Goal: Task Accomplishment & Management: Use online tool/utility

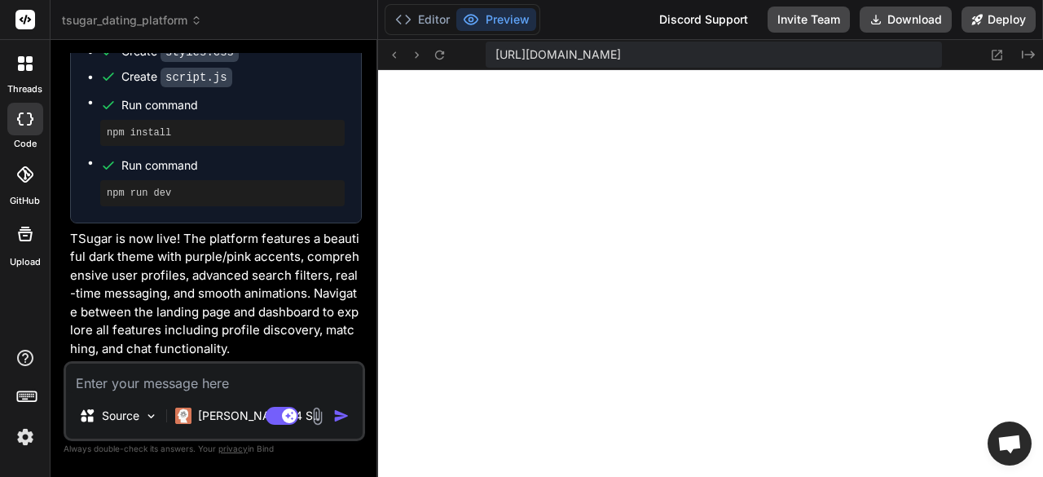
scroll to position [886, 0]
type textarea "m"
type textarea "x"
type textarea "ma"
type textarea "x"
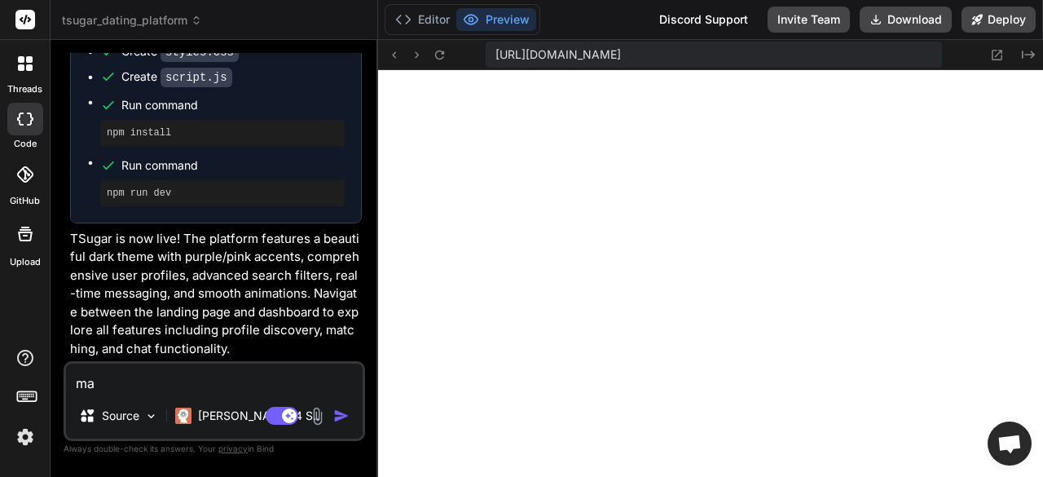
type textarea "mak"
type textarea "x"
type textarea "make"
type textarea "x"
type textarea "make"
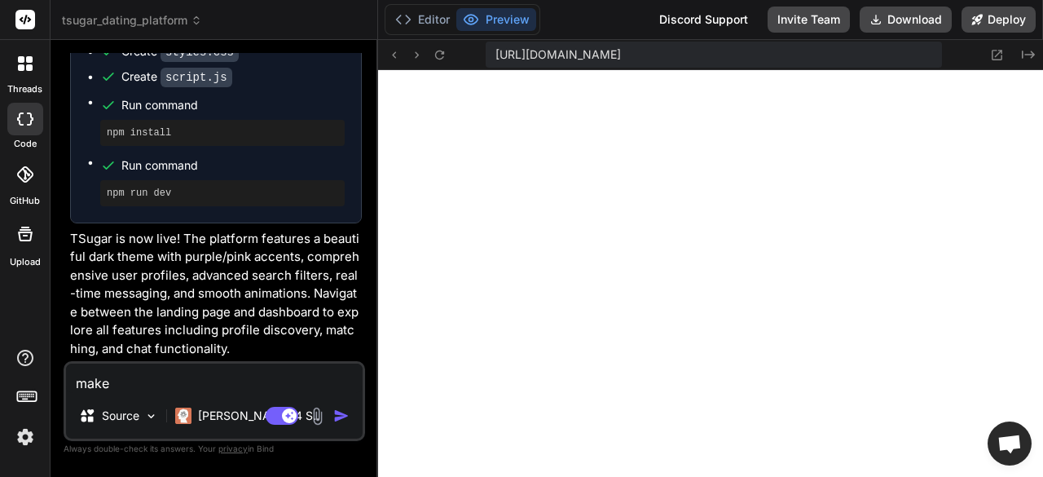
type textarea "x"
type textarea "make i"
type textarea "x"
type textarea "make it"
type textarea "x"
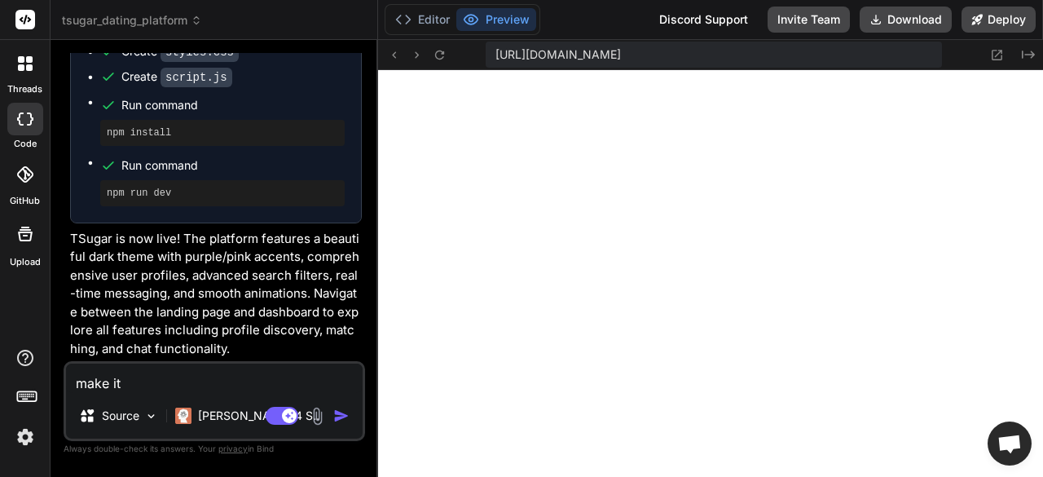
type textarea "make it"
type textarea "x"
type textarea "make it f"
type textarea "x"
type textarea "make it fu"
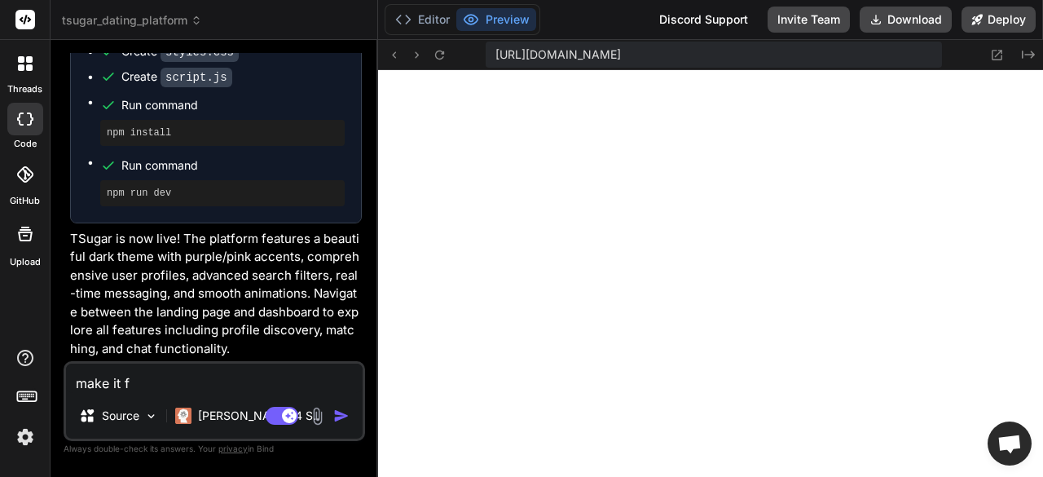
type textarea "x"
type textarea "make it ful"
type textarea "x"
type textarea "make it full"
type textarea "x"
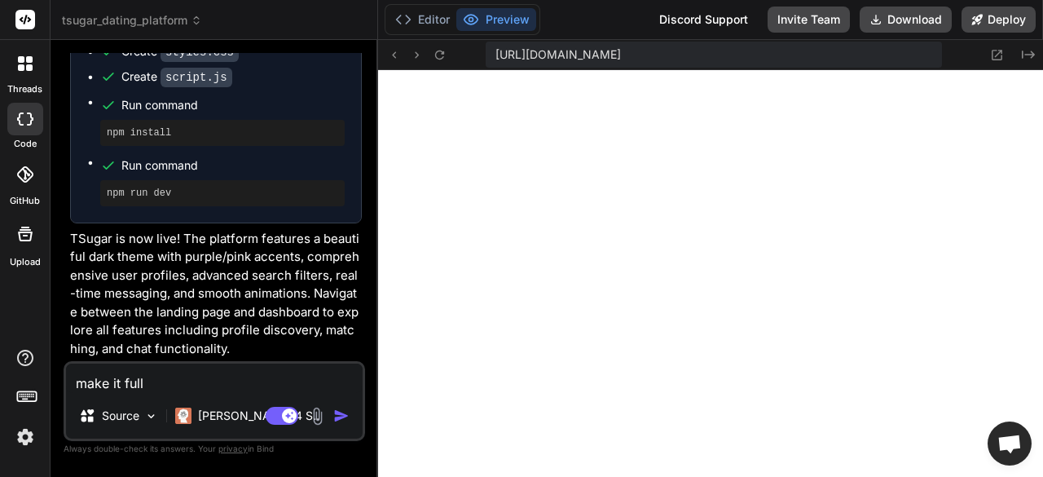
type textarea "make it fully"
type textarea "x"
type textarea "make it fully"
type textarea "x"
type textarea "make it fully f"
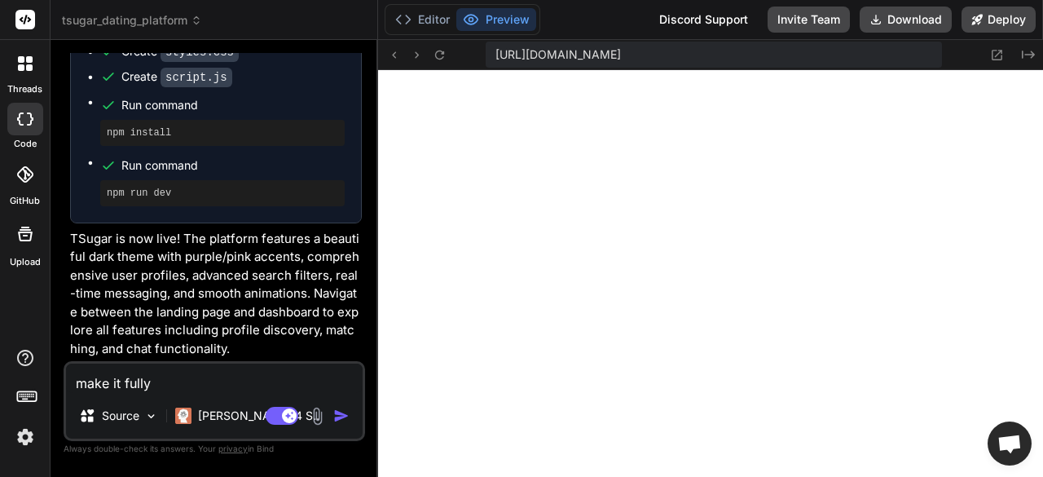
type textarea "x"
type textarea "make it fully fu"
type textarea "x"
type textarea "make it fully fun"
type textarea "x"
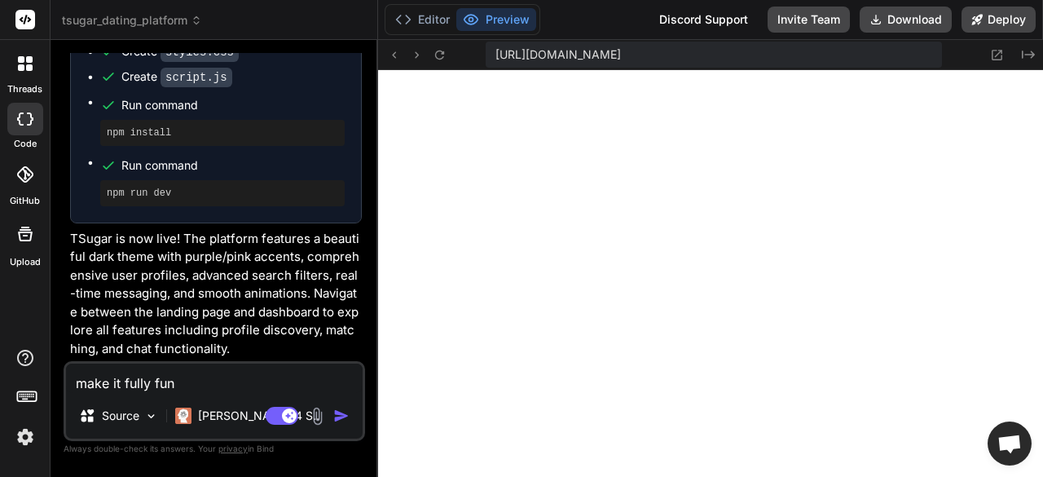
type textarea "make it fully func"
type textarea "x"
type textarea "make it fully funct"
type textarea "x"
type textarea "make it fully functi"
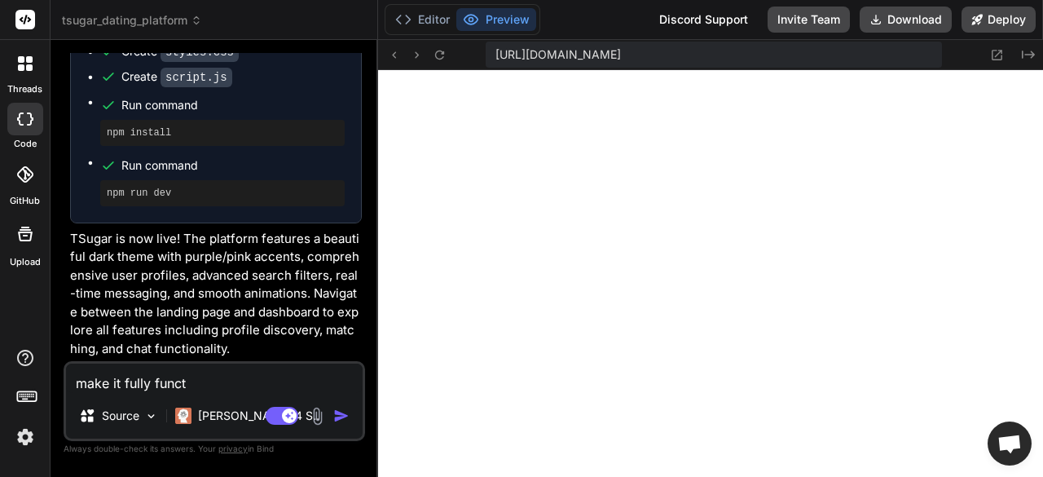
type textarea "x"
type textarea "make it fully functio"
type textarea "x"
type textarea "make it fully function"
type textarea "x"
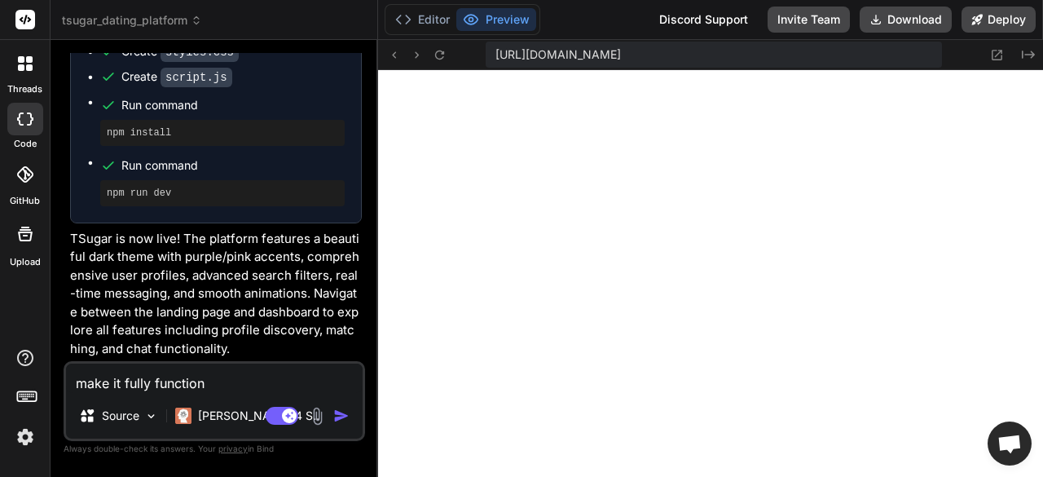
type textarea "make it fully functiona"
type textarea "x"
type textarea "make it fully functionab"
type textarea "x"
type textarea "make it fully functionabl"
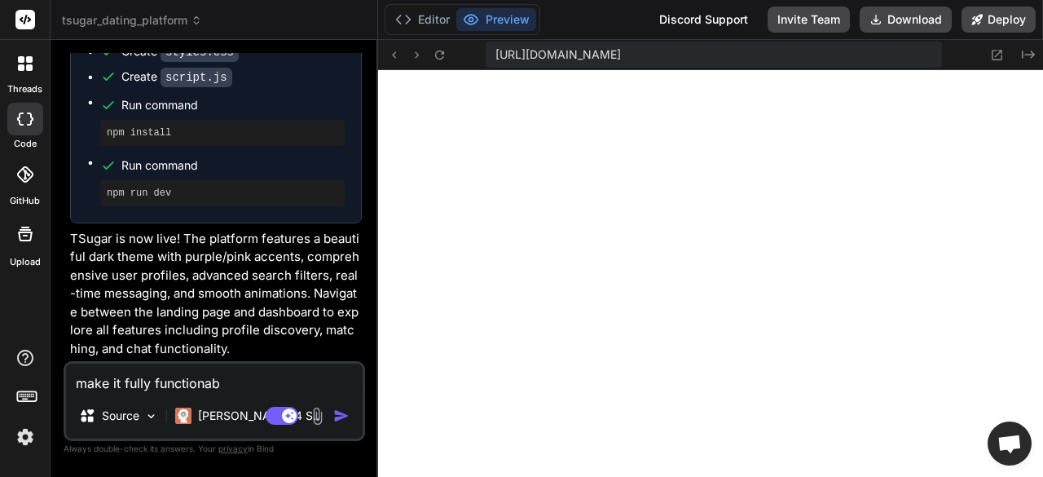
type textarea "x"
type textarea "make it fully functionable"
type textarea "x"
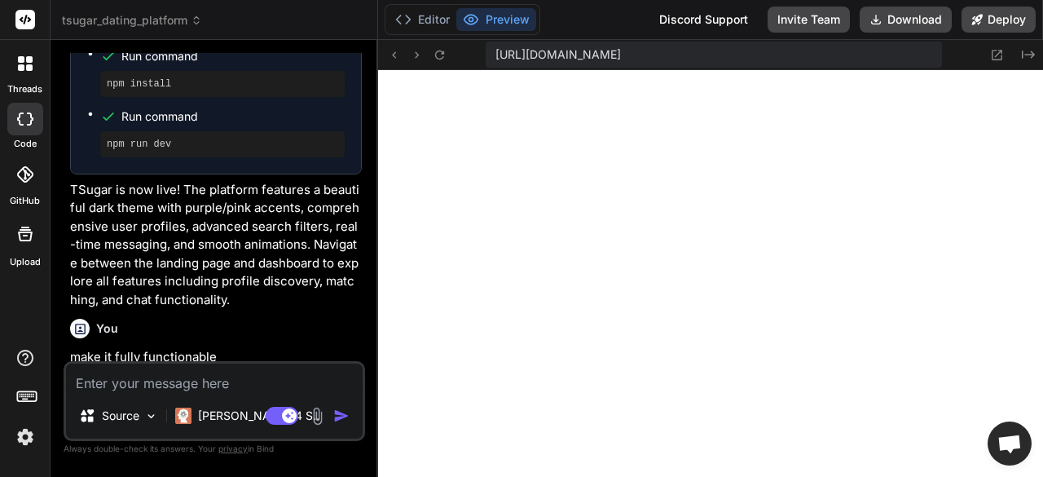
scroll to position [1056, 0]
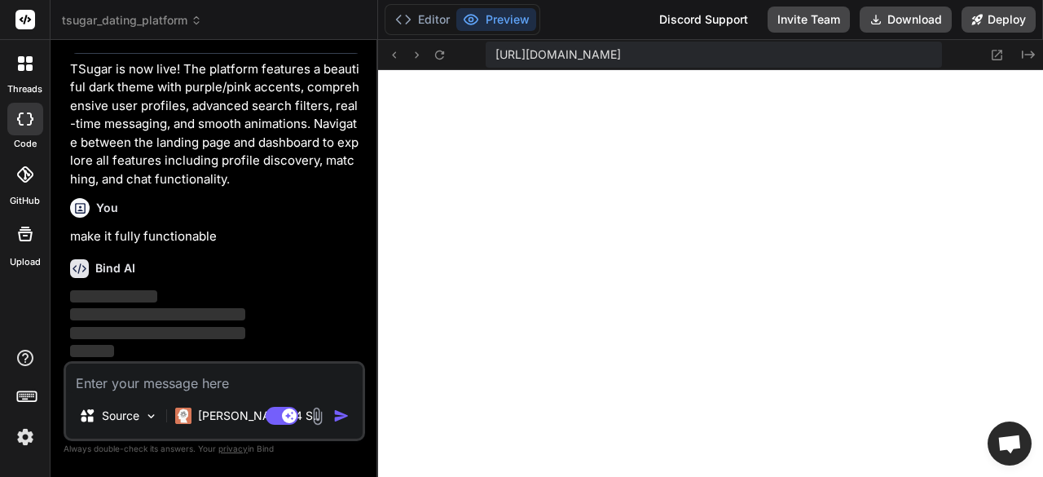
type textarea "x"
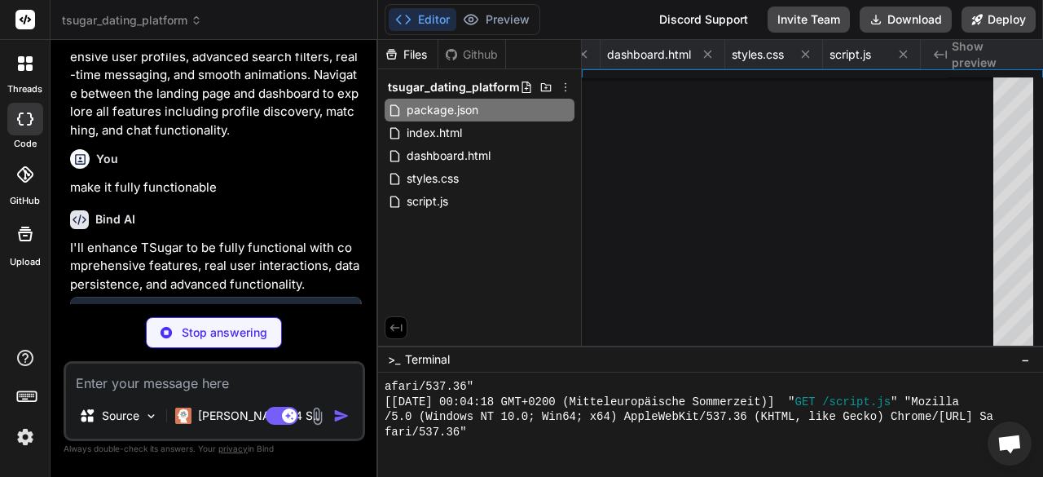
type textarea "x"
type textarea "<script src="script.js"></script> </body> </html>"
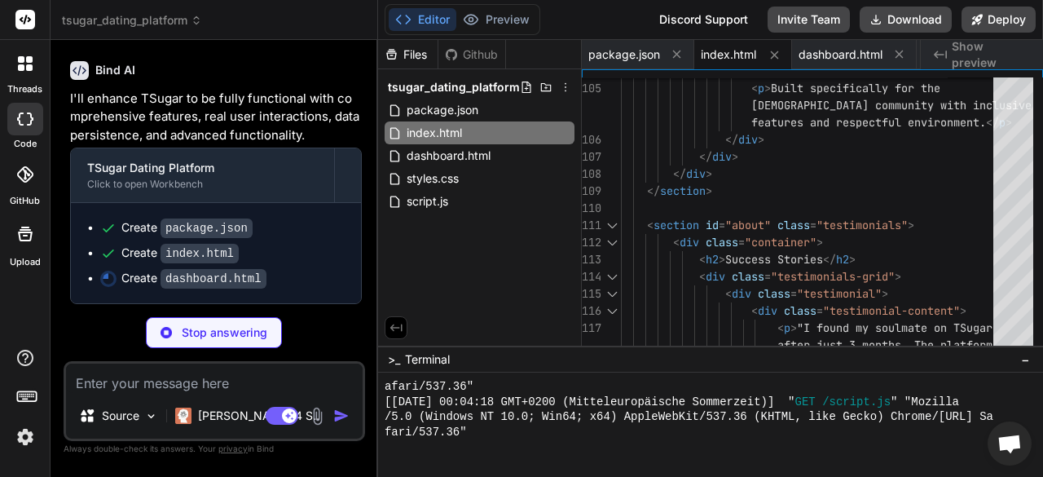
scroll to position [1250, 0]
type textarea "x"
type textarea "<script src="auth.js"></script> <script src="dashboard.js"></script> <script sr…"
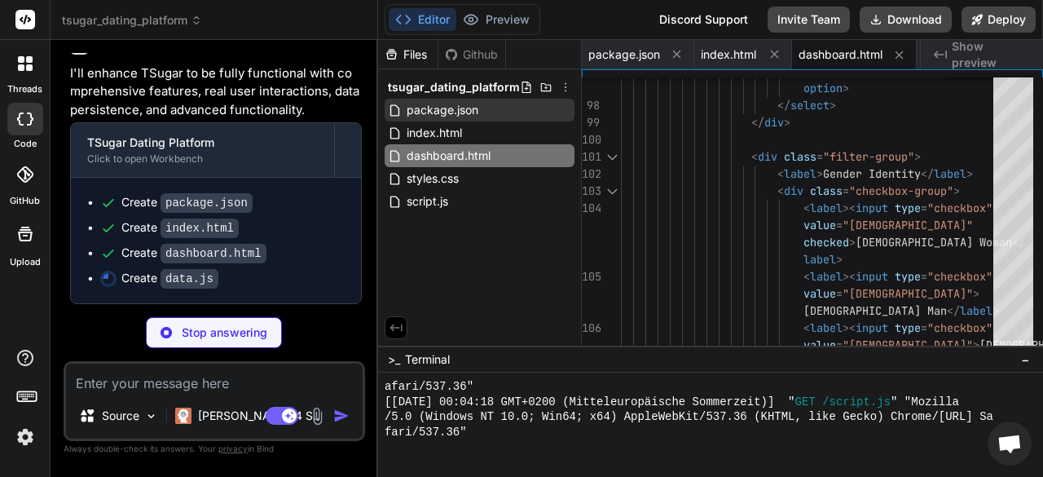
type textarea "x"
type textarea "dataUtils.loadFromStorage();"
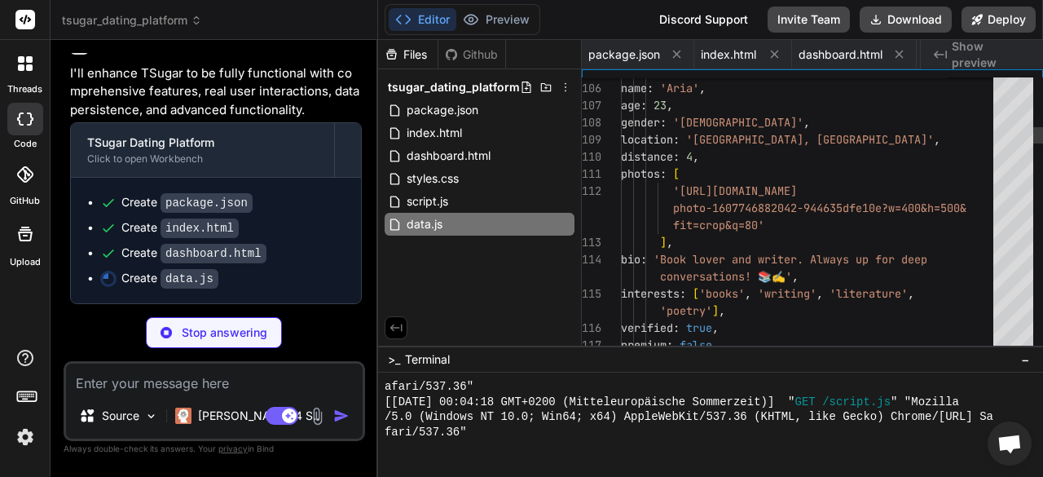
scroll to position [0, 289]
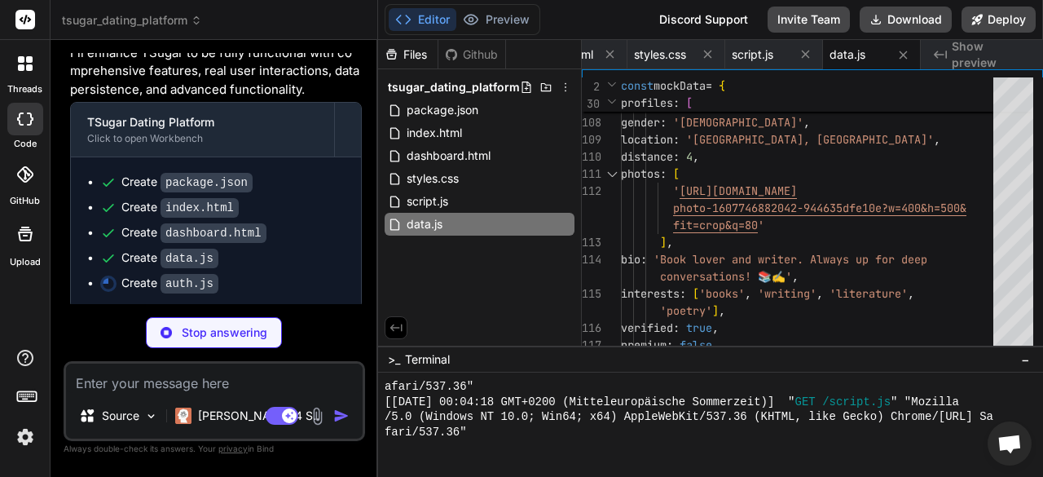
type textarea "x"
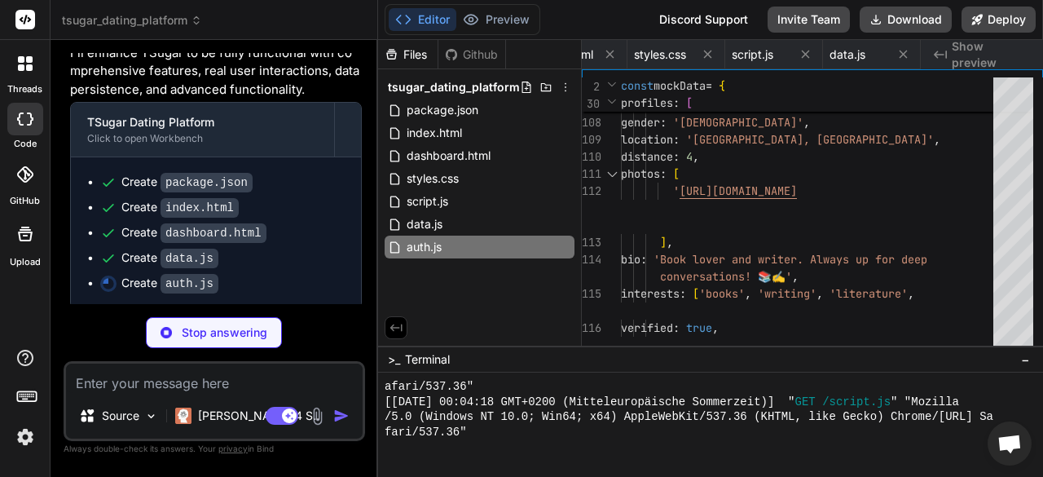
type textarea "formHandlers.init(); });"
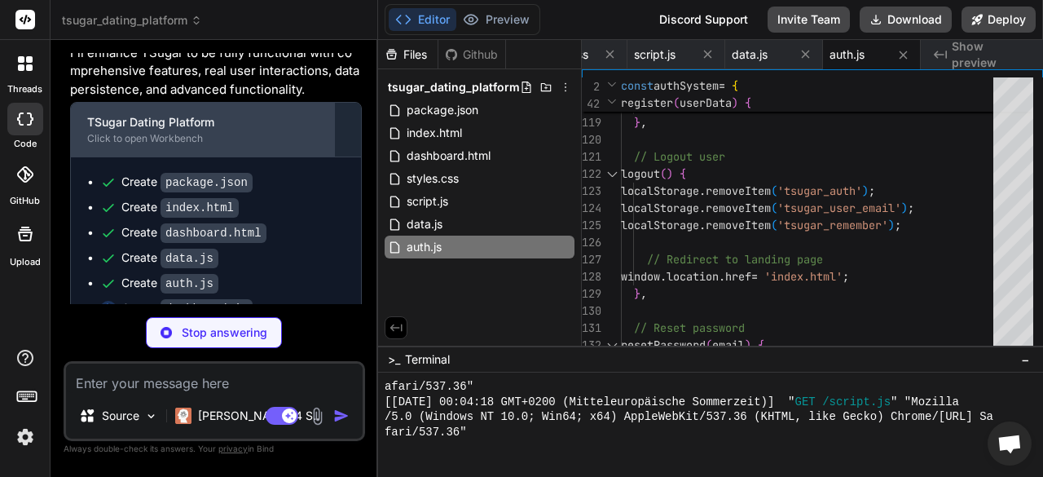
scroll to position [1324, 0]
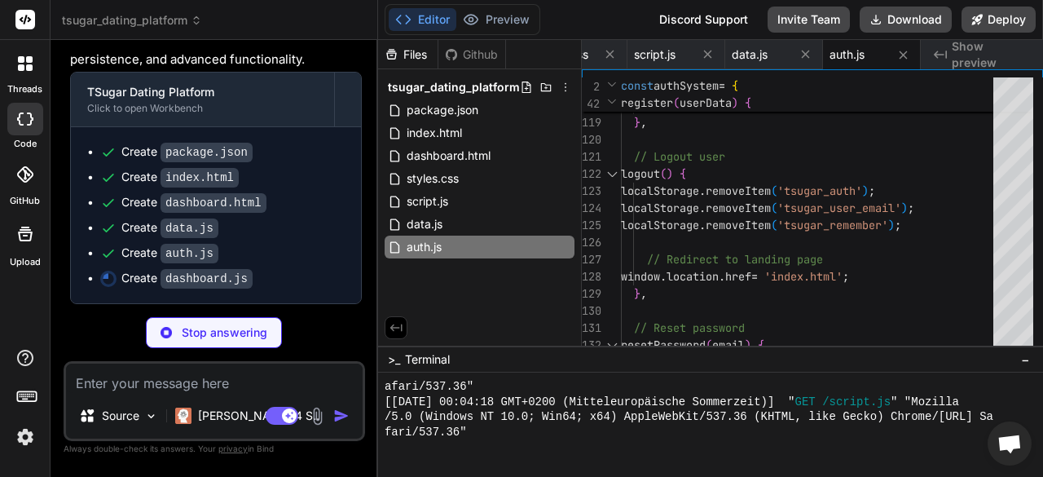
type textarea "x"
type textarea "});"
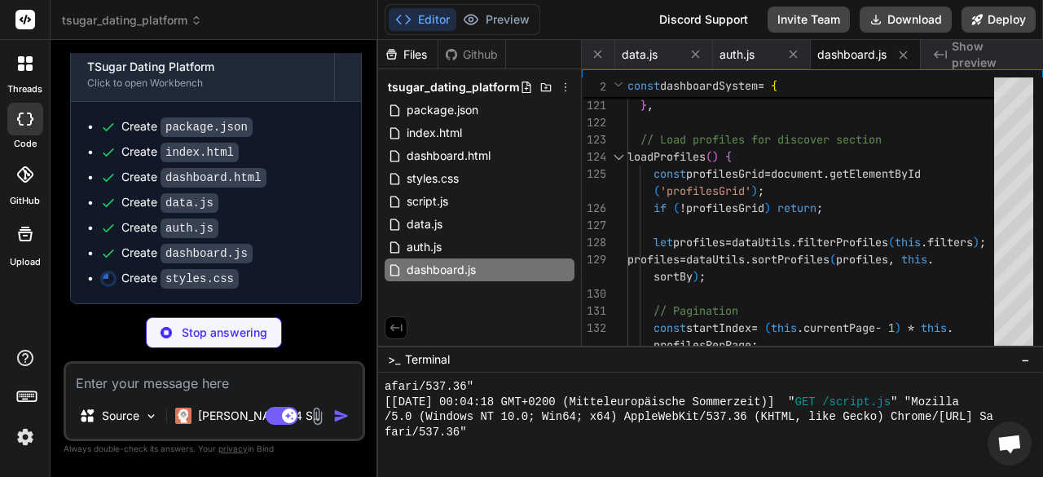
scroll to position [1348, 0]
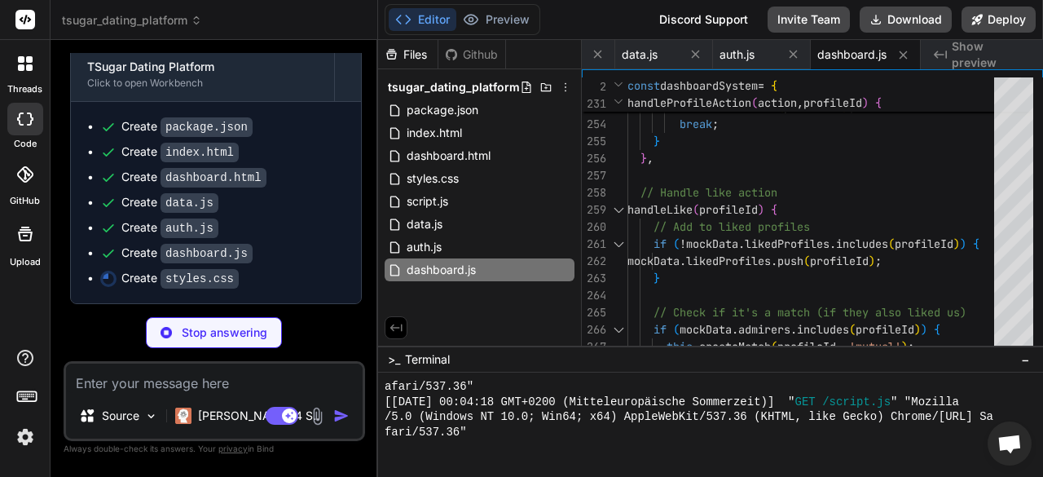
type textarea "x"
type textarea ".header, .dashboard-header, .modal, .toast, .loading-screen { display: none !im…"
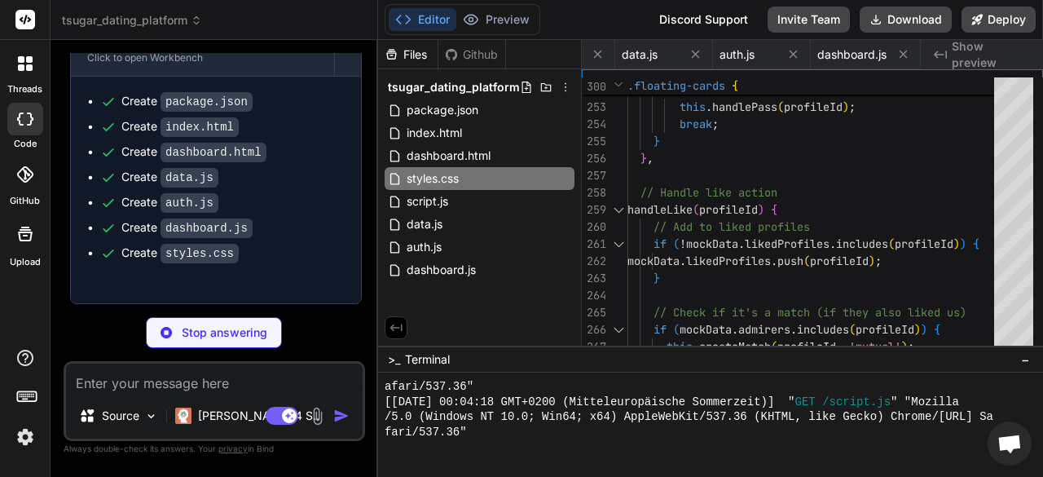
type textarea "x"
type textarea "// You could send this to an error tracking service }); window.addEventListener…"
type textarea "x"
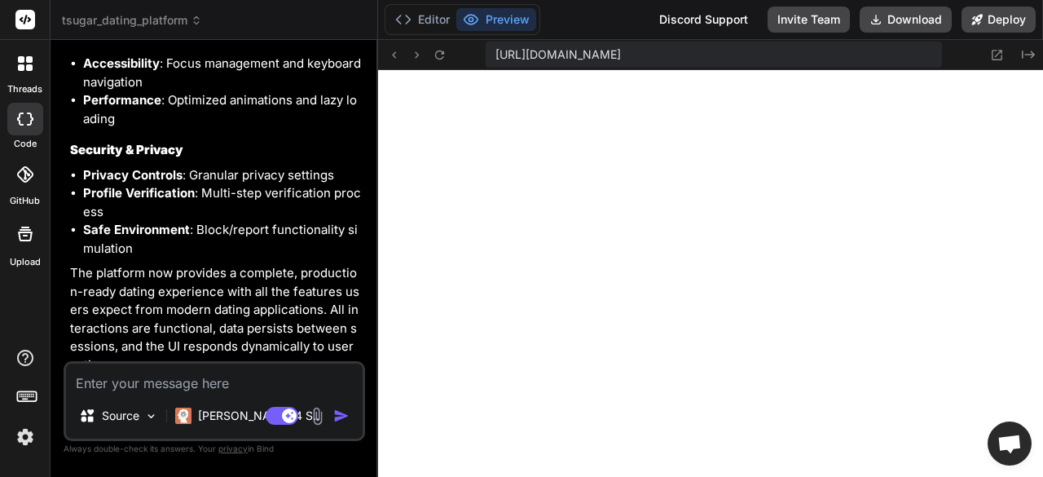
scroll to position [2710, 0]
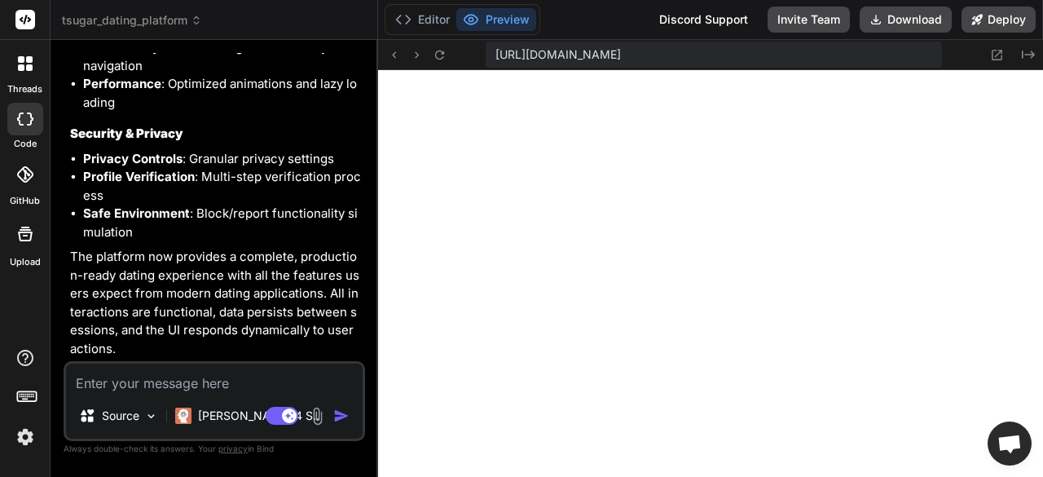
click at [202, 385] on textarea at bounding box center [214, 378] width 297 height 29
type textarea "a"
type textarea "x"
type textarea "ad"
type textarea "x"
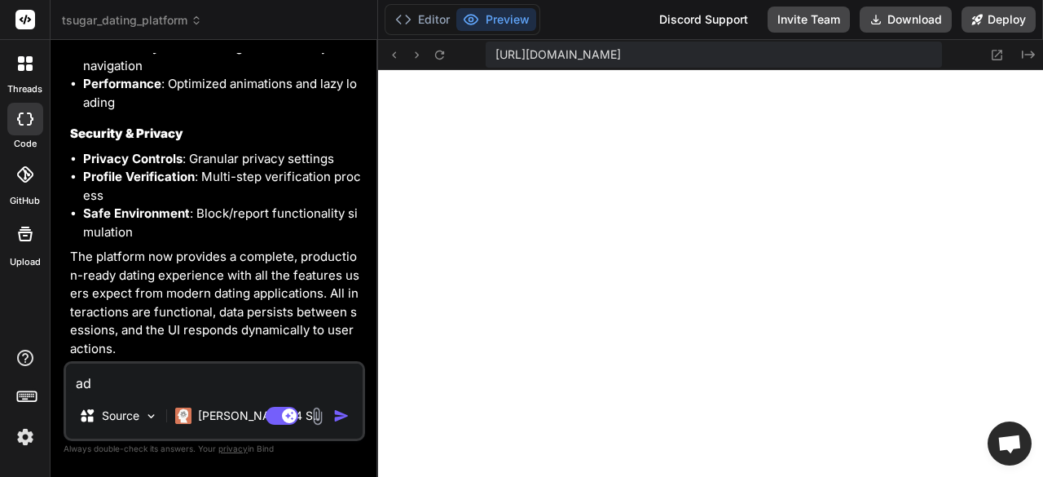
type textarea "add"
type textarea "x"
type textarea "add"
type textarea "x"
type textarea "add g"
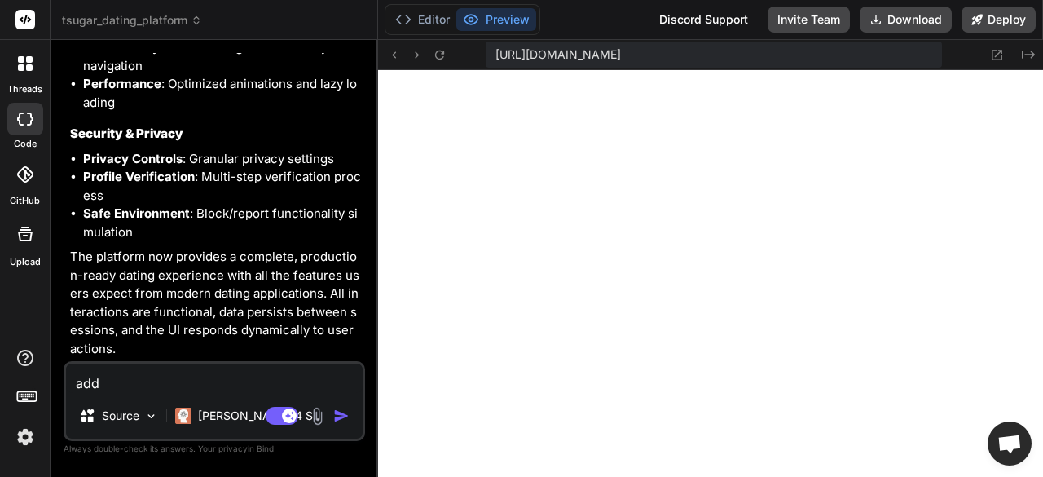
type textarea "x"
type textarea "add gr"
type textarea "x"
type textarea "add grq"
type textarea "x"
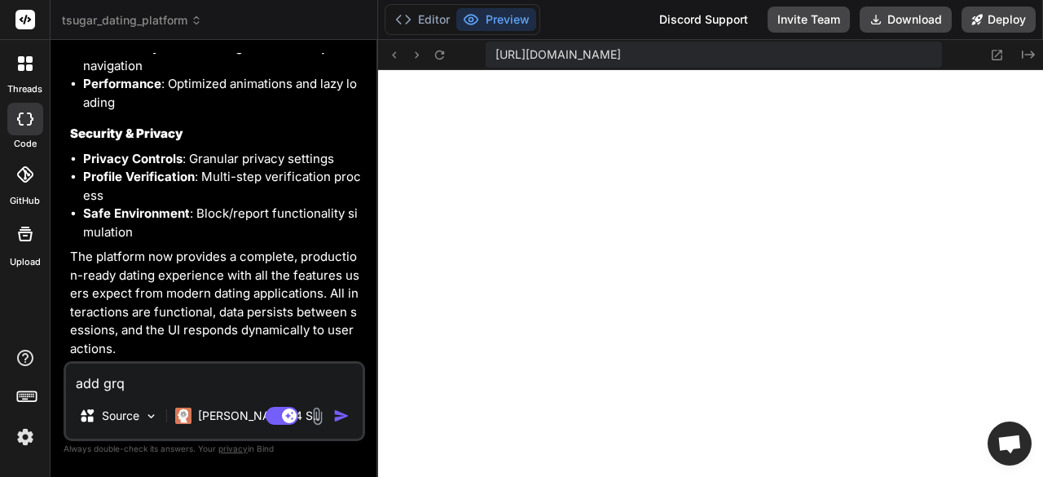
type textarea "add gr"
type textarea "x"
type textarea "add gra"
type textarea "x"
type textarea "add grap"
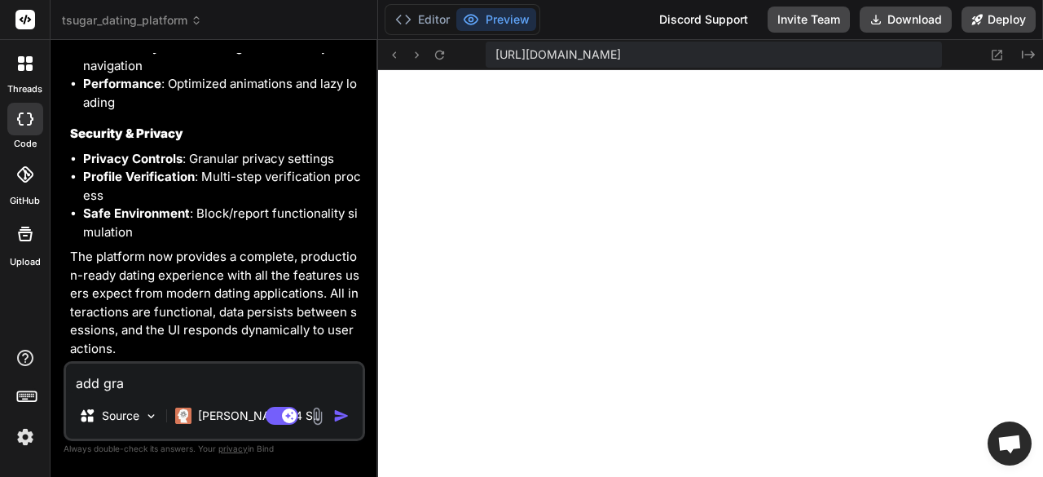
type textarea "x"
type textarea "add graph"
type textarea "x"
type textarea "add graphi"
type textarea "x"
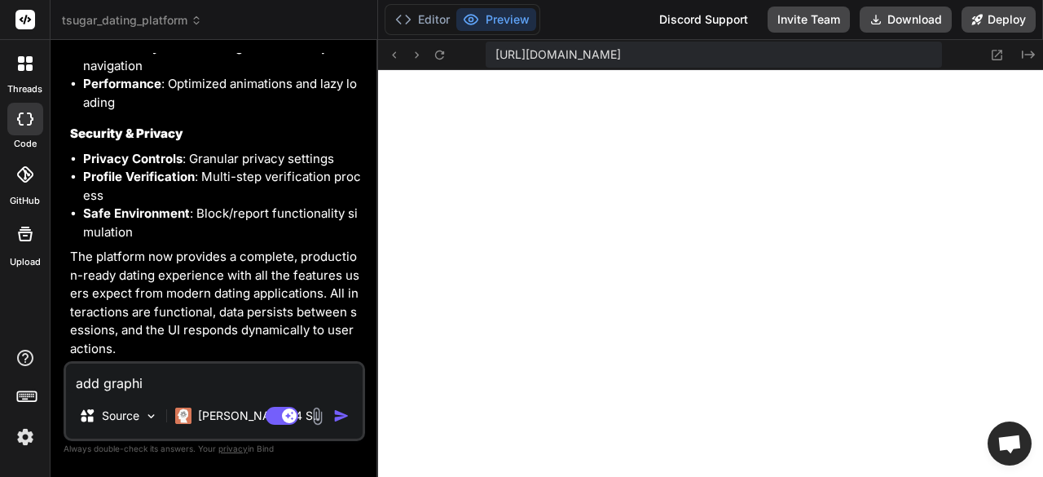
type textarea "add graphic"
type textarea "x"
type textarea "add graphics"
type textarea "x"
type textarea "add graphics"
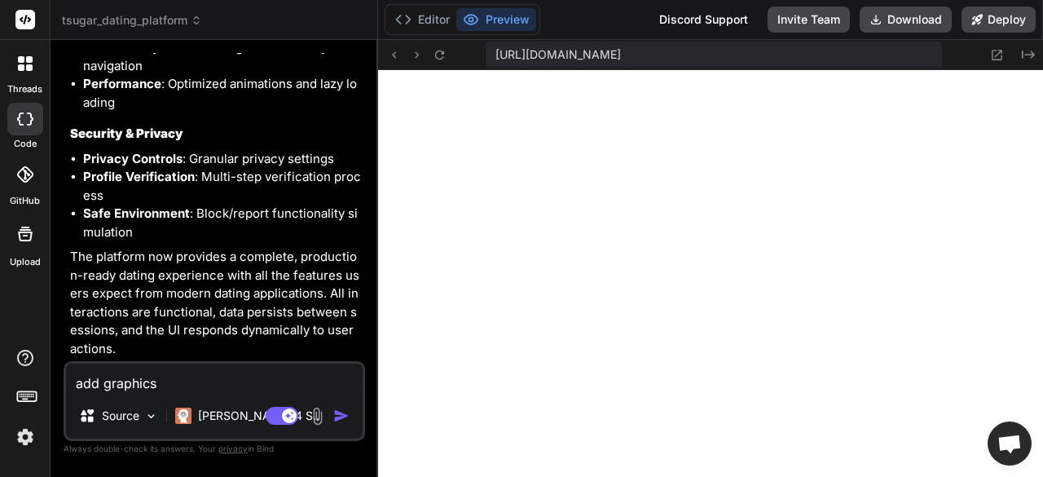
type textarea "x"
type textarea "add graphics a"
type textarea "x"
type textarea "add graphics an"
type textarea "x"
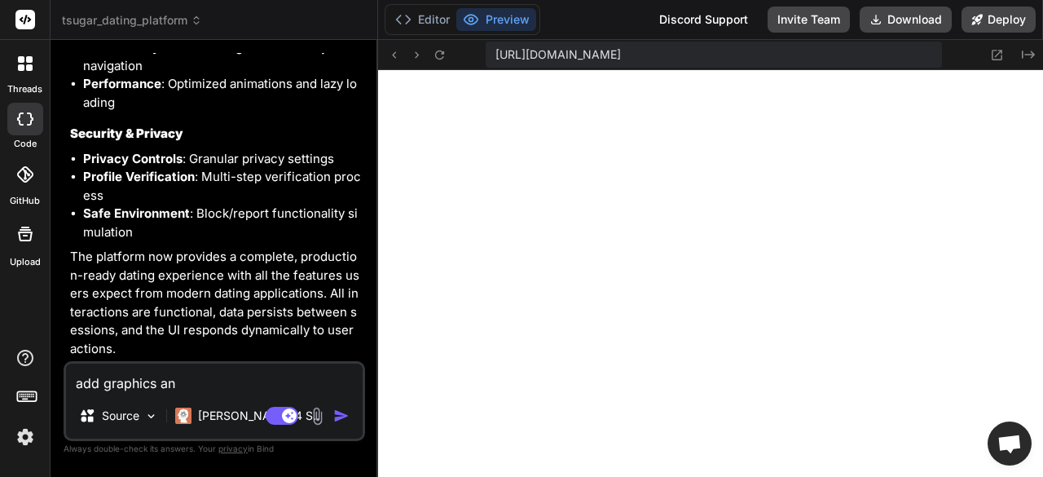
type textarea "add graphics and"
type textarea "x"
type textarea "add graphics and"
type textarea "x"
type textarea "add graphics and p"
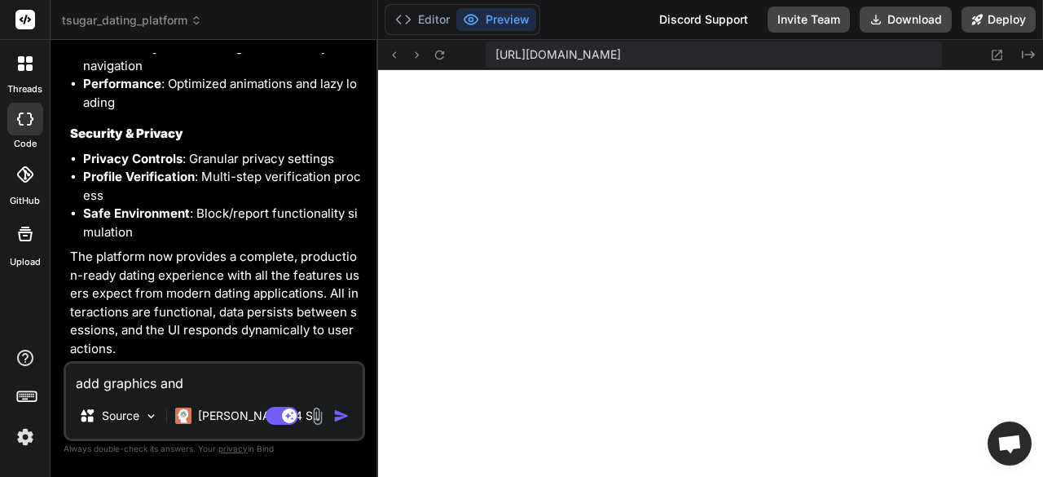
type textarea "x"
type textarea "add graphics and pi"
type textarea "x"
type textarea "add graphics and pic"
type textarea "x"
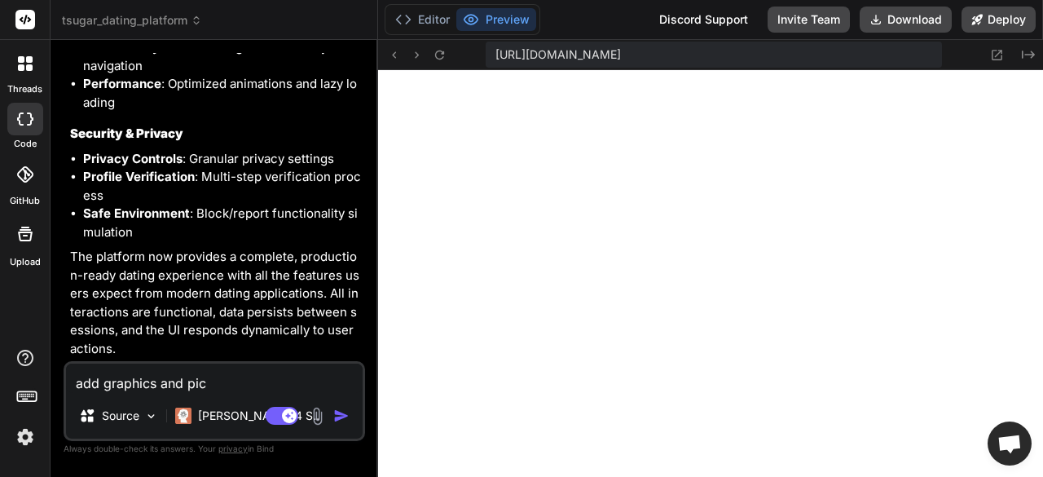
type textarea "add graphics and pict"
type textarea "x"
type textarea "add graphics and pictu"
type textarea "x"
type textarea "add graphics and pictur"
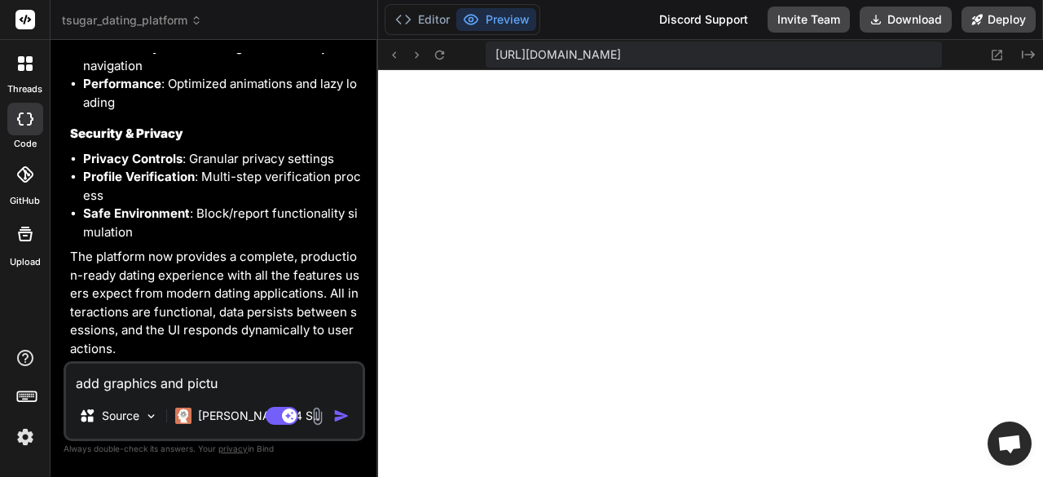
type textarea "x"
type textarea "add graphics and picture"
type textarea "x"
type textarea "add graphics and pictures"
type textarea "x"
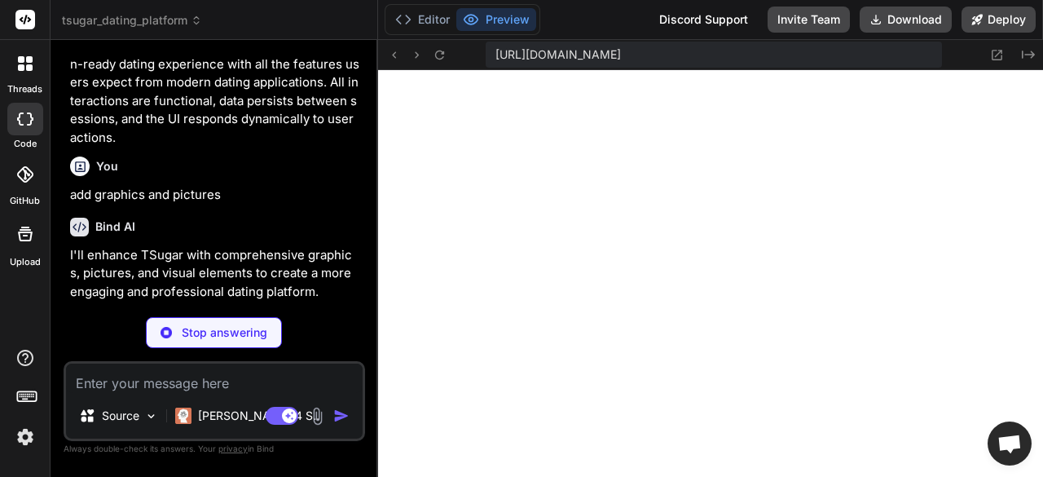
scroll to position [3025, 0]
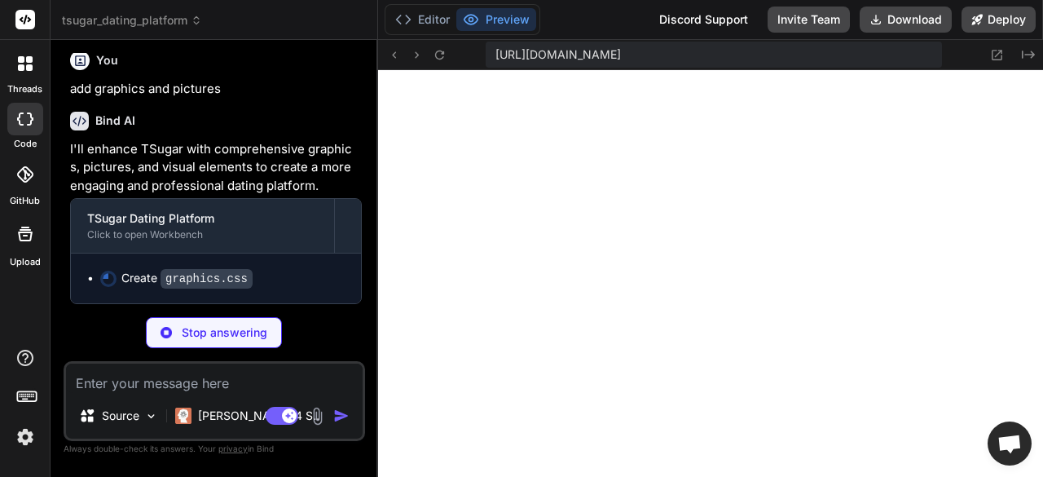
type textarea "x"
type textarea ".hero::before, .hero::after, .feature-card::before, .feature-card::after { disp…"
type textarea "x"
type textarea "} .hero::before, .hero::after, .feature-card::before, .feature-card::after { di…"
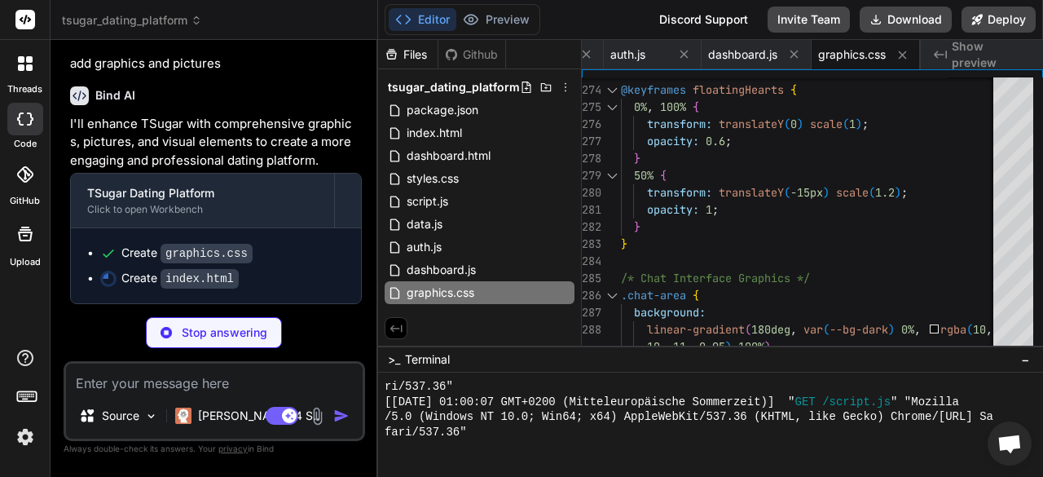
scroll to position [3049, 0]
type textarea "x"
type textarea "<script src="script.js"></script> </body> </html>"
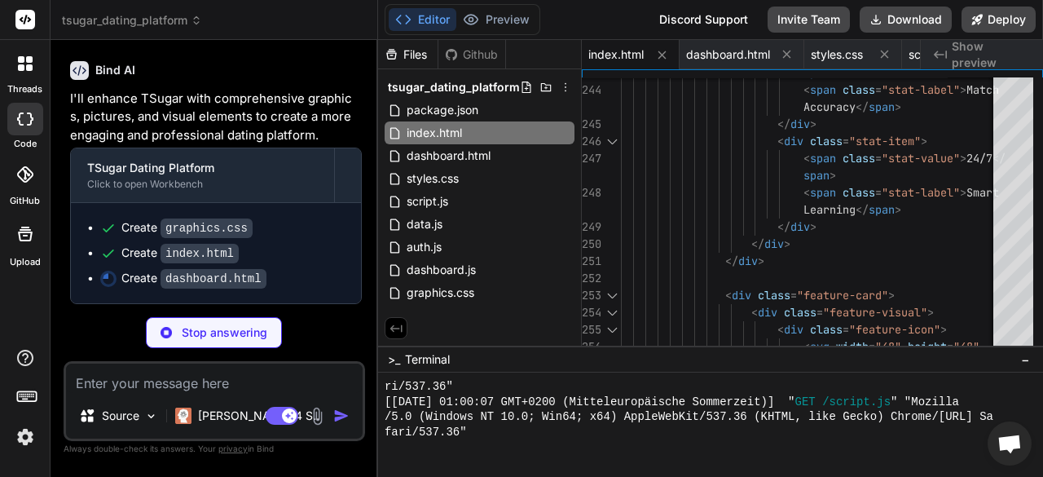
scroll to position [3074, 0]
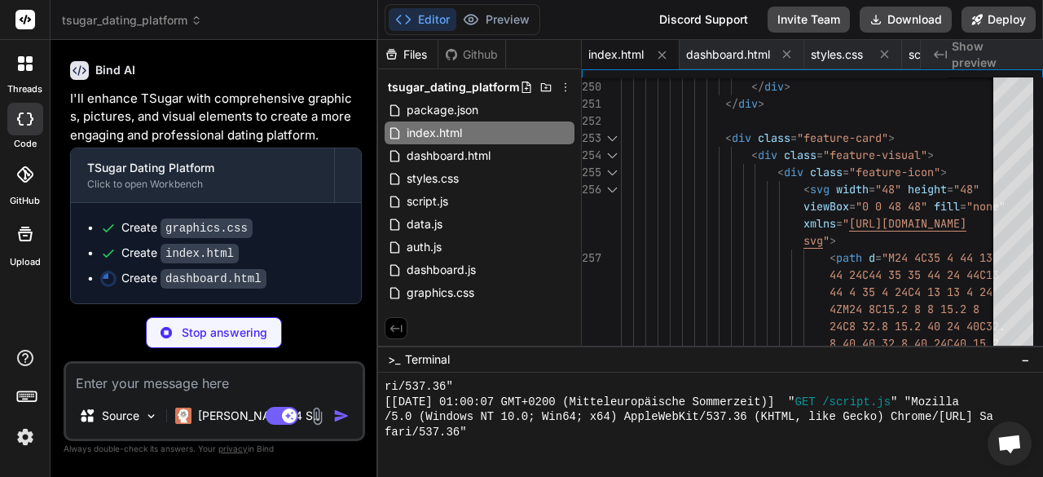
type textarea "x"
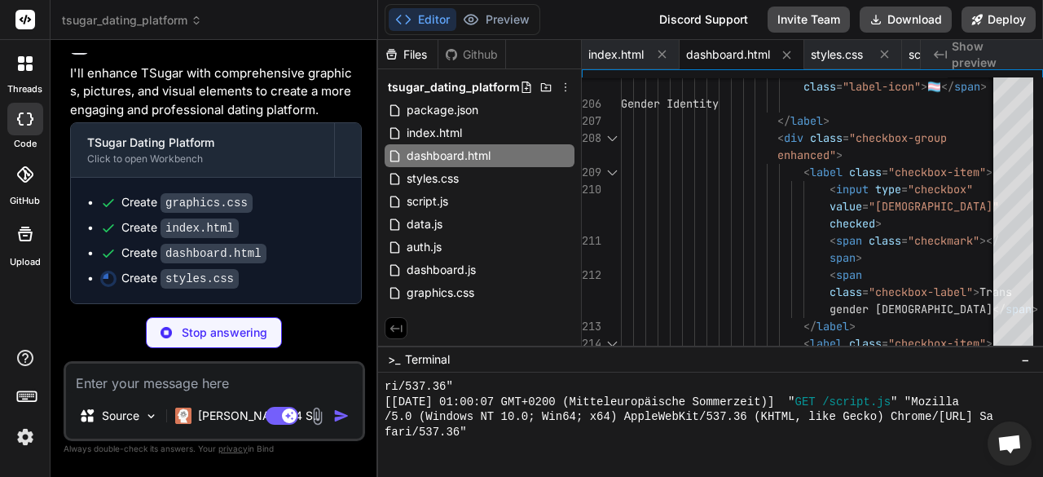
scroll to position [3098, 0]
click at [502, 23] on button "Preview" at bounding box center [496, 19] width 80 height 23
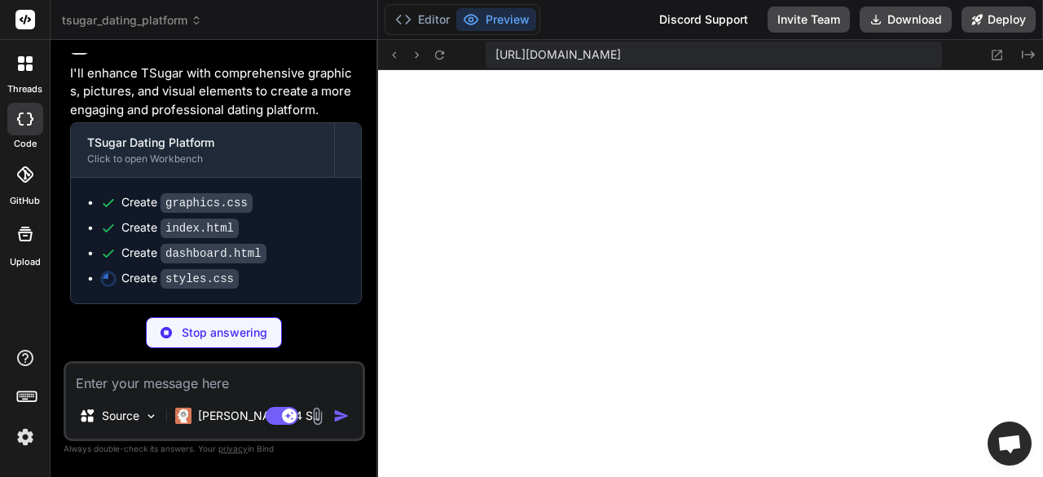
click at [174, 383] on textarea at bounding box center [214, 378] width 297 height 29
type textarea "x"
type textarea "c"
type textarea "x"
type textarea "cr"
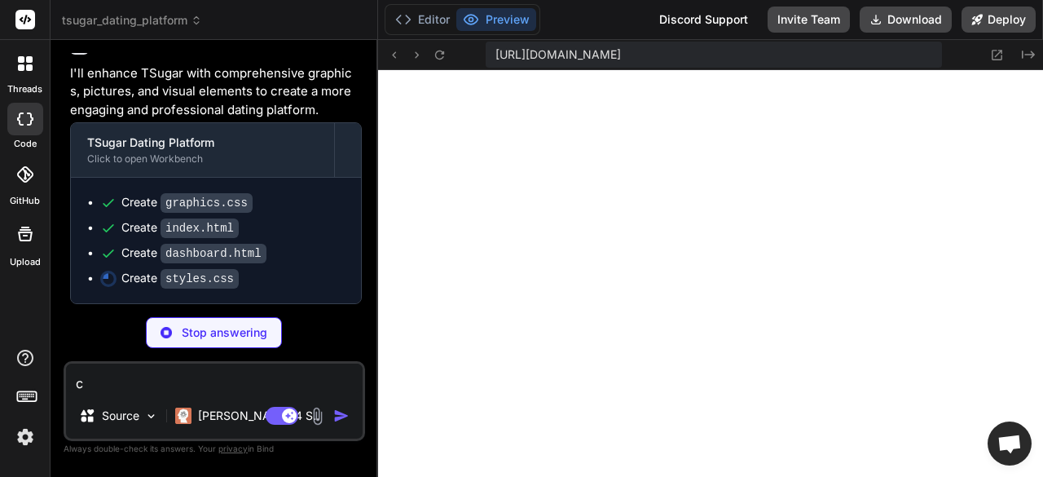
type textarea "x"
type textarea "cre"
type textarea "x"
type textarea "crea"
type textarea "x"
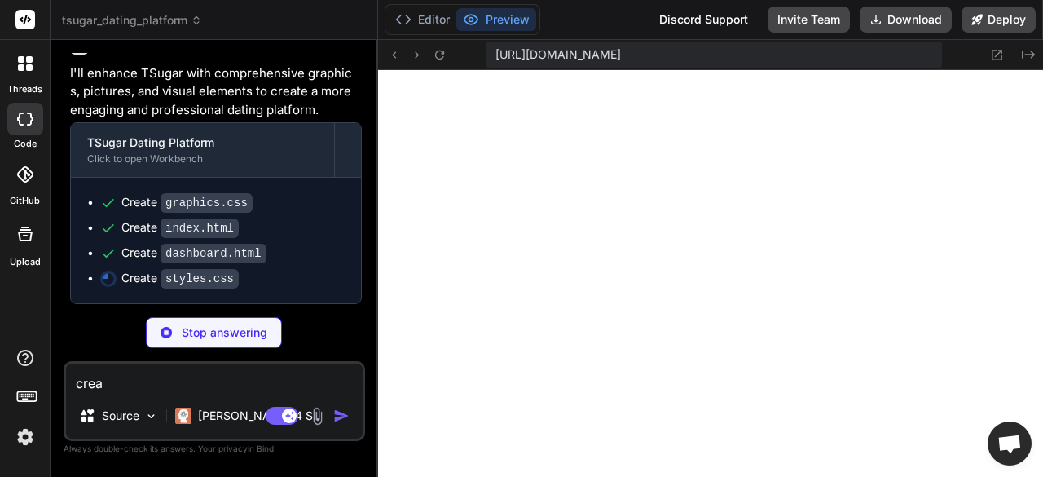
type textarea "creat"
type textarea "x"
type textarea "create"
type textarea "x"
type textarea "create"
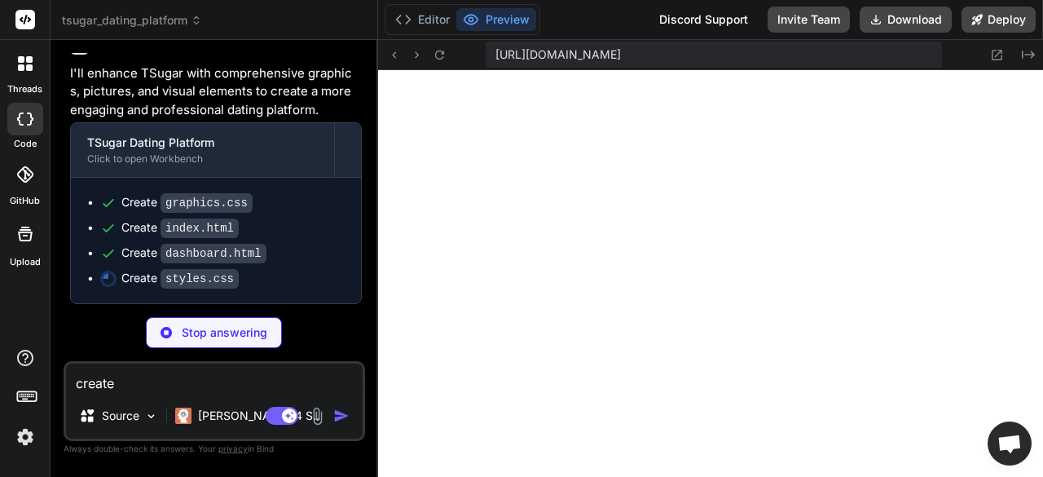
type textarea "x"
type textarea "create a"
type textarea "x"
type textarea "create a"
type textarea "x"
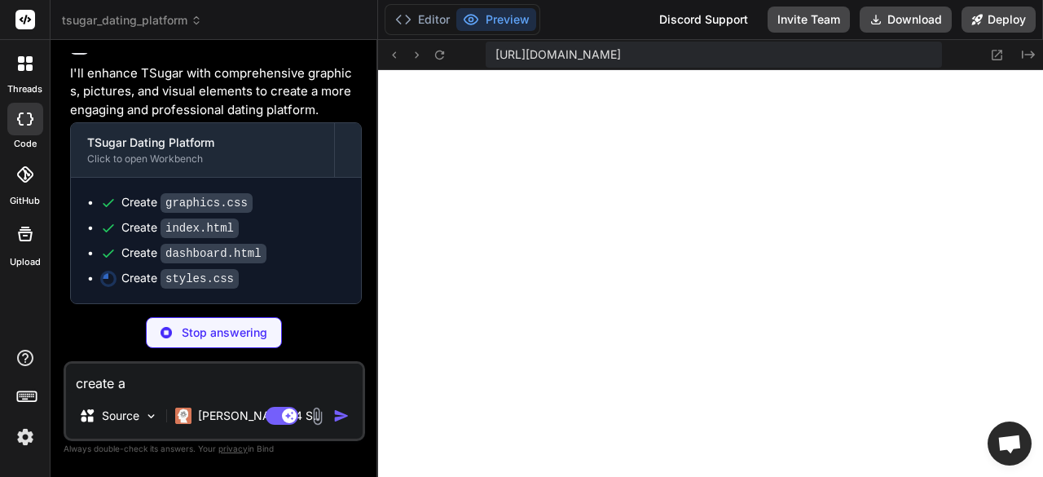
type textarea "create a f"
type textarea "x"
type textarea "create a fl"
type textarea "x"
type textarea "create a fla"
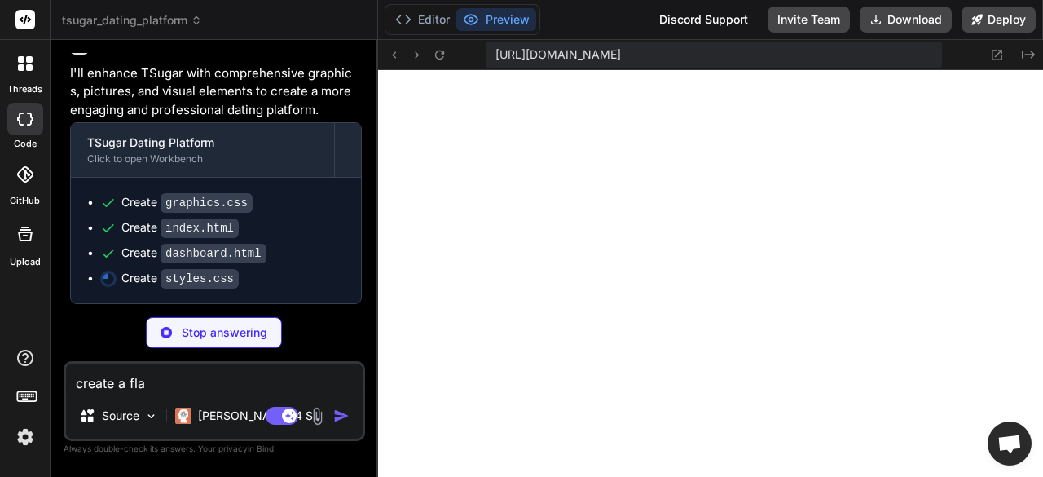
type textarea "x"
type textarea "create a flas"
type textarea "x"
type textarea "create a flash"
type textarea "x"
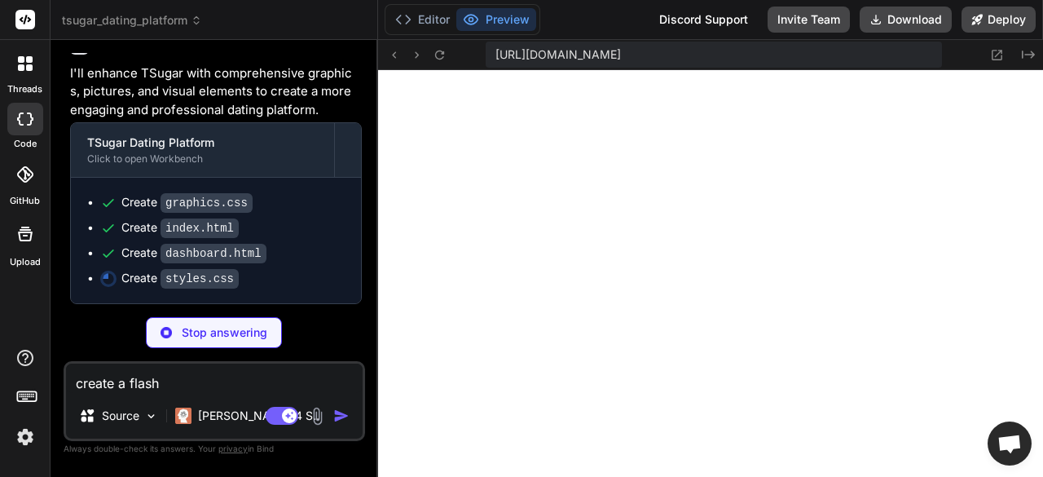
type textarea "create a flashy"
type textarea "x"
type textarea "create a flashy"
type textarea "x"
type textarea "create a flashy o"
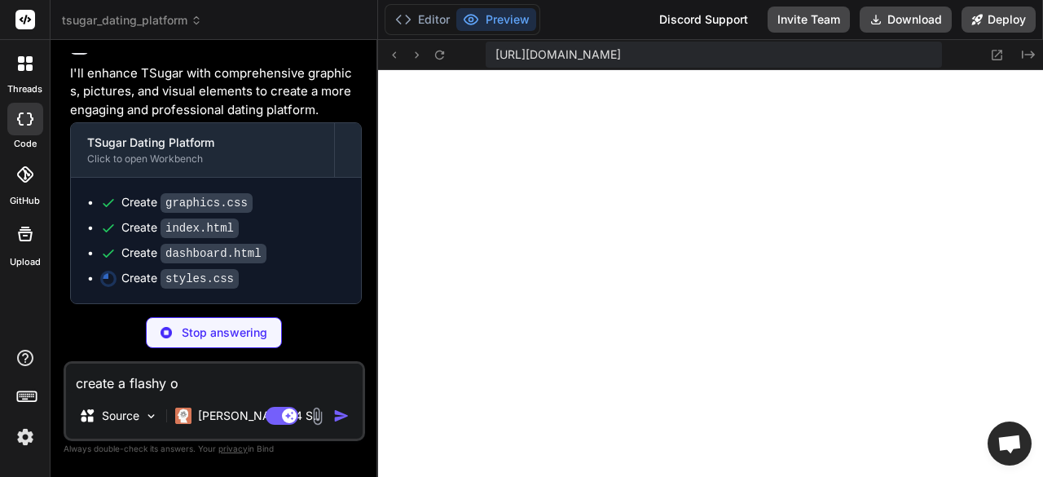
type textarea "x"
type textarea "create a flashy"
type textarea "x"
type textarea "create a flashy l"
type textarea "x"
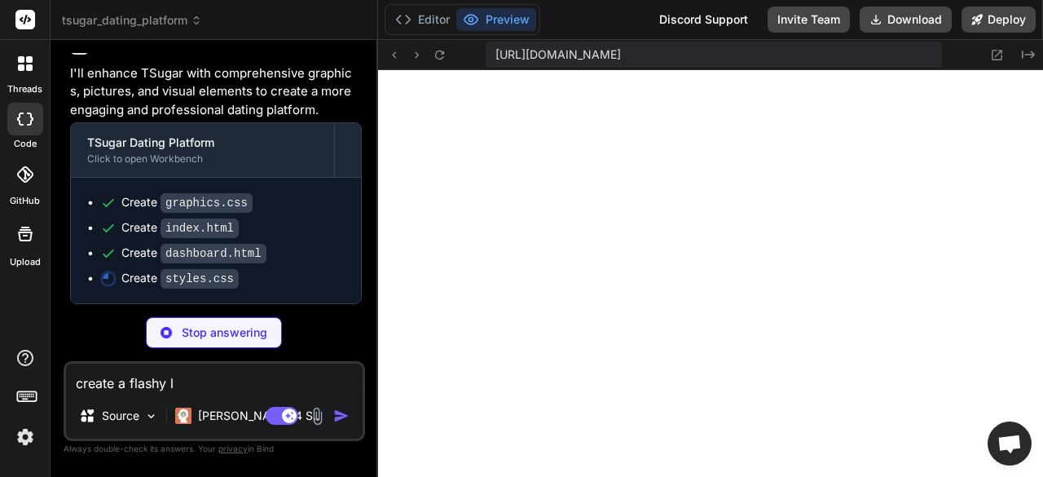
type textarea "create a flashy lo"
type textarea "x"
type textarea "create a flashy log"
type textarea "x"
type textarea "create a flashy logo"
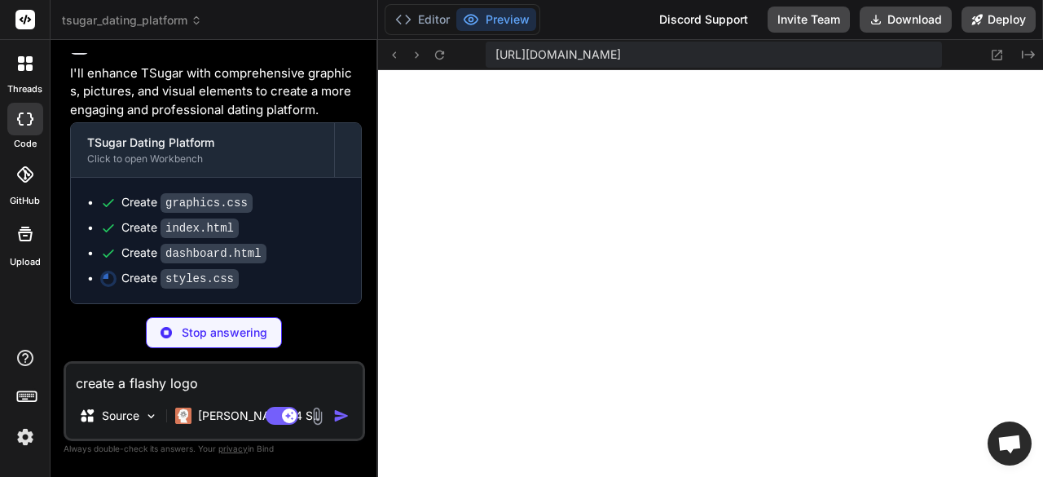
type textarea "x"
type textarea "create a flashy logo"
type textarea "x"
type textarea "create a flashy logo f"
type textarea "x"
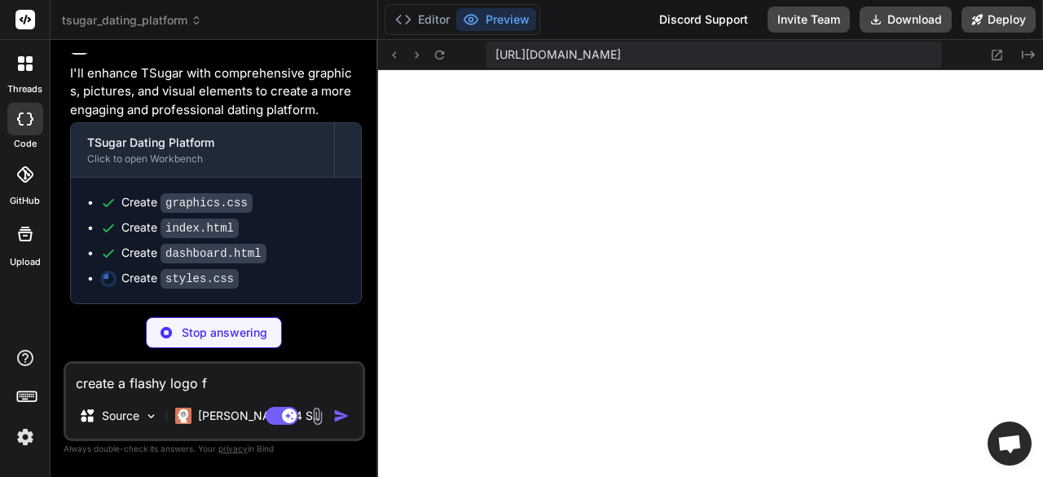
type textarea "create a flashy logo fo"
type textarea "x"
type textarea "create a flashy logo for"
type textarea "x"
type textarea "create a flashy logo for"
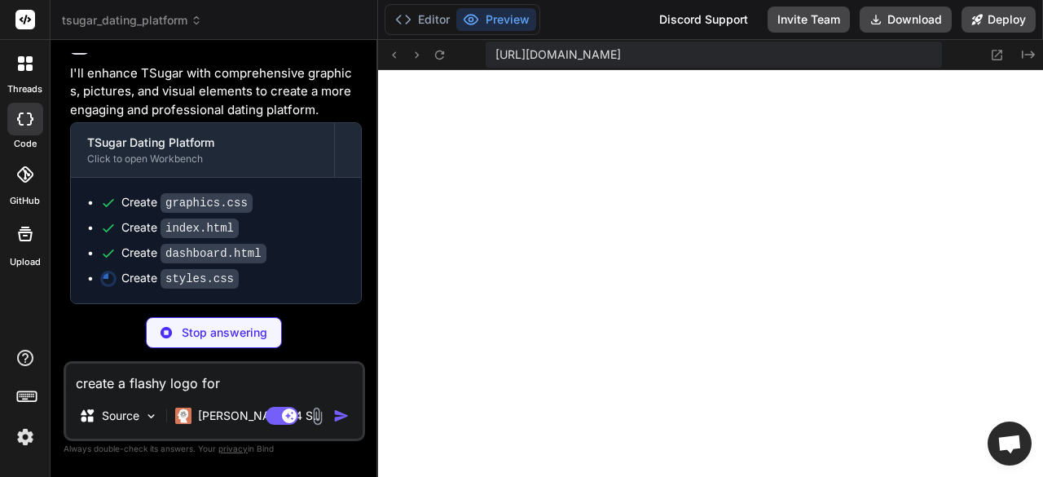
type textarea "x"
type textarea "create a flashy logo for ."
type textarea "x"
type textarea "create a flashy logo for .."
type textarea "x"
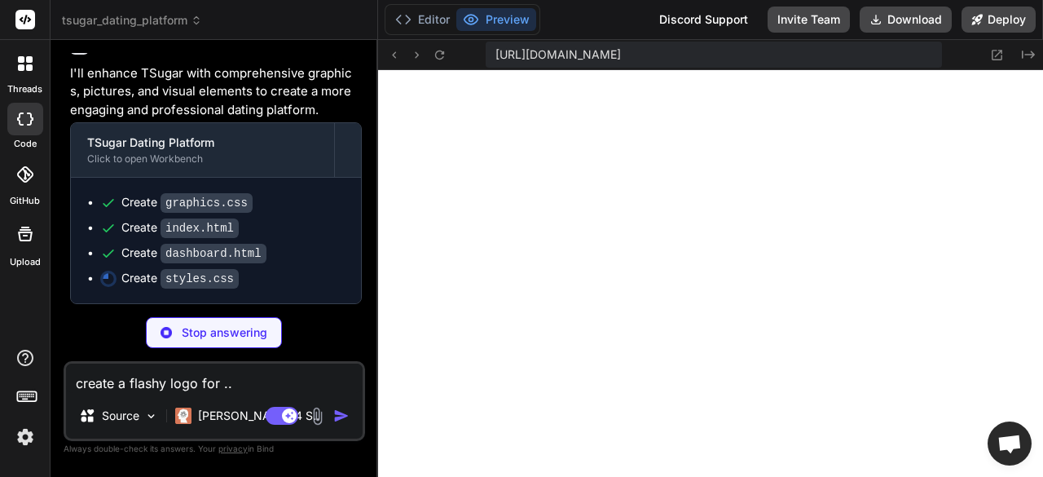
type textarea "create a flashy logo for ..."
type textarea "x"
type textarea "create a flashy logo for ..."
type textarea "x"
type textarea "body { background: white !important; color: black !important; } }"
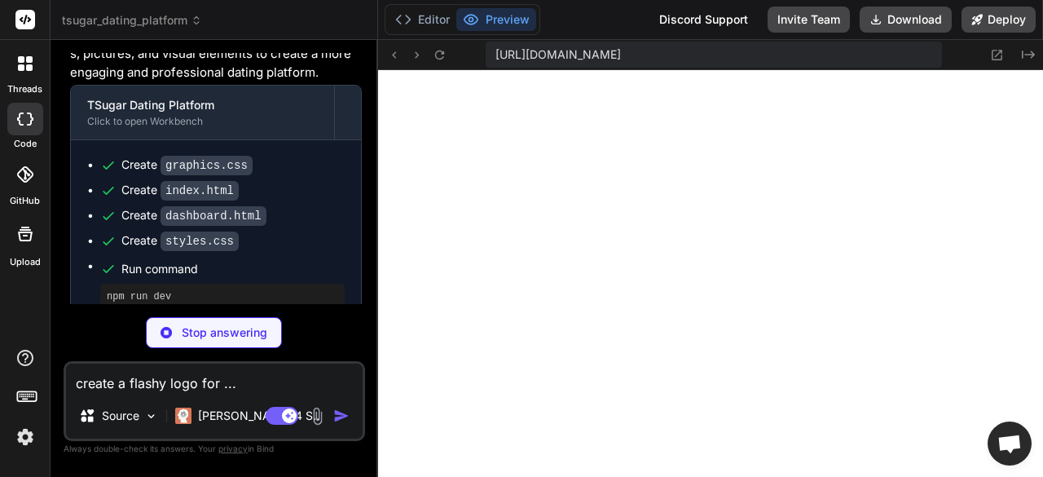
scroll to position [2221, 0]
type textarea "x"
type textarea "create a flashy logo for ..."
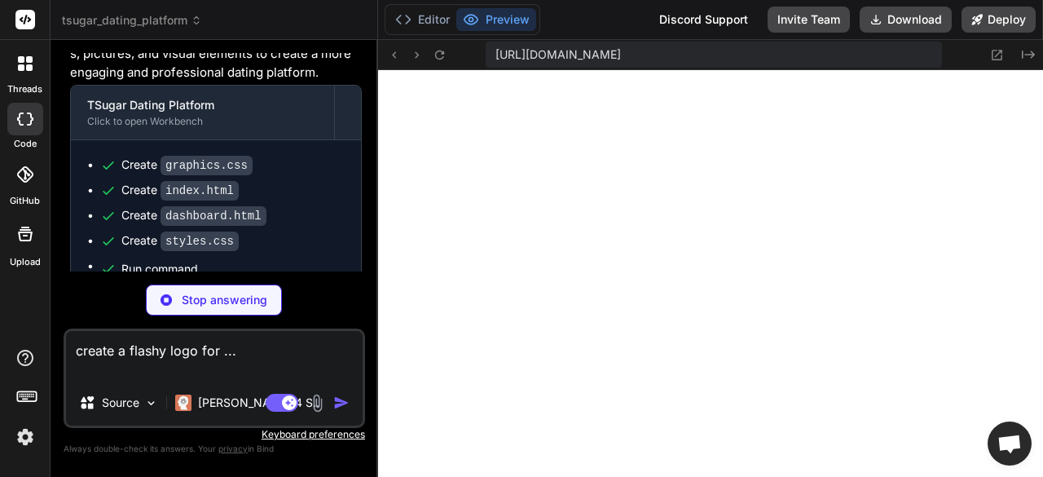
type textarea "x"
click at [340, 362] on textarea "create a flashy logo for ..." at bounding box center [214, 355] width 297 height 49
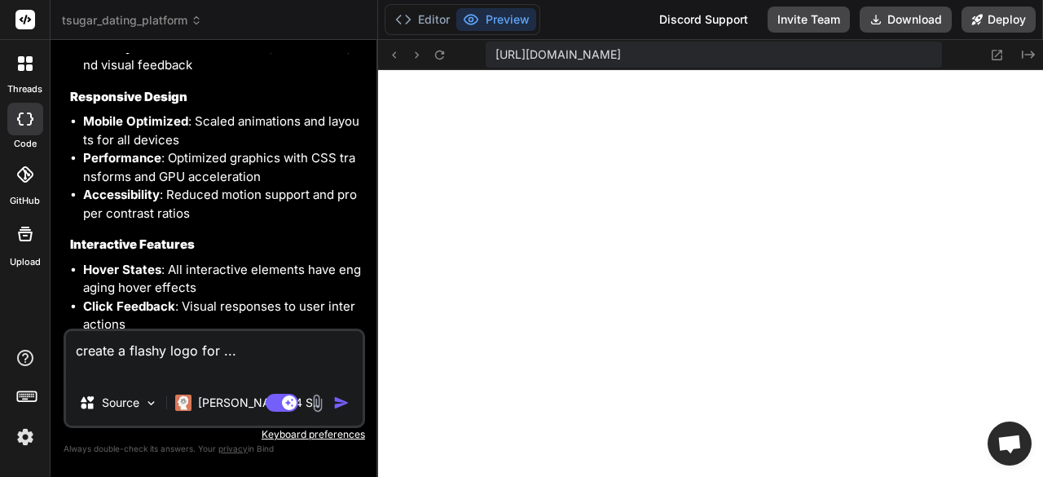
scroll to position [4765, 0]
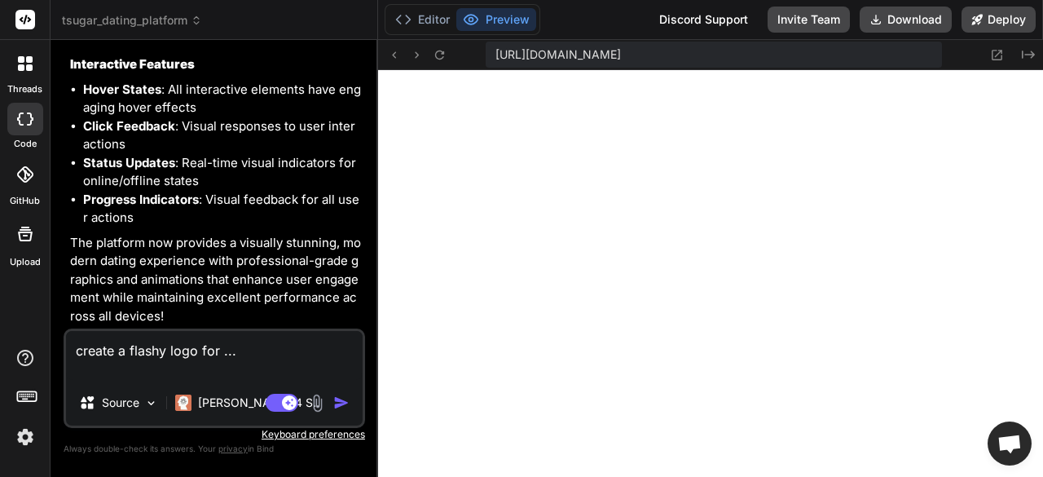
click at [217, 289] on p "The platform now provides a visually stunning, modern dating experience with pr…" at bounding box center [216, 280] width 292 height 92
click at [339, 400] on img "button" at bounding box center [341, 403] width 16 height 16
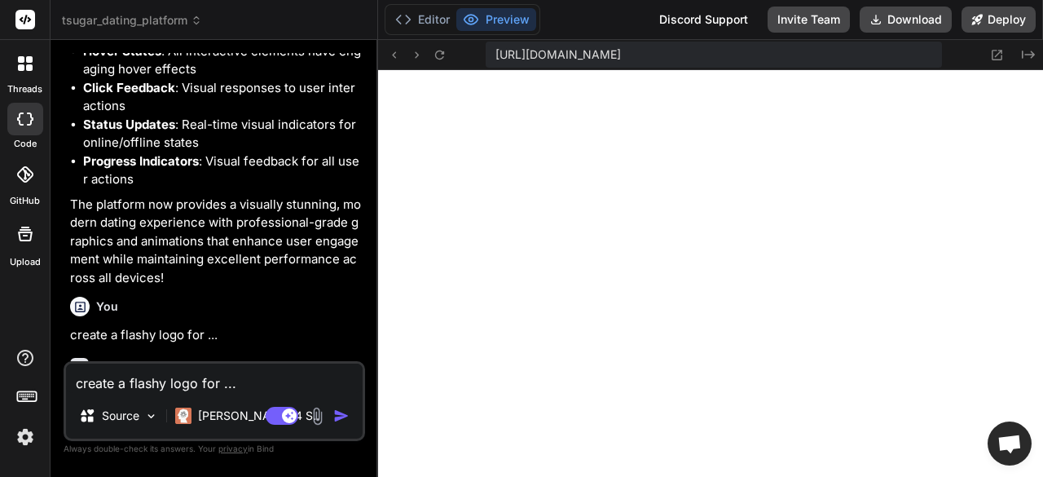
scroll to position [4901, 0]
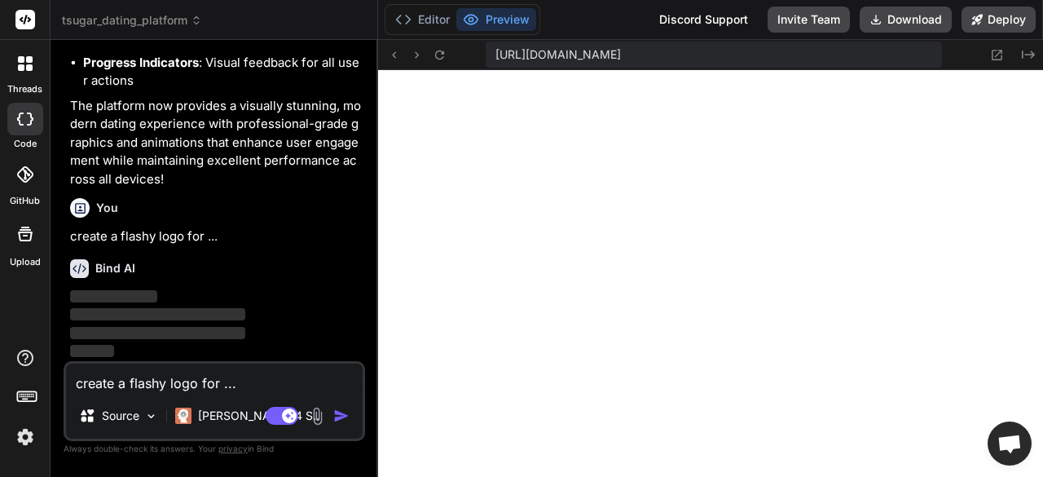
click at [243, 244] on p "create a flashy logo for ..." at bounding box center [216, 236] width 292 height 19
click at [439, 19] on button "Editor" at bounding box center [423, 19] width 68 height 23
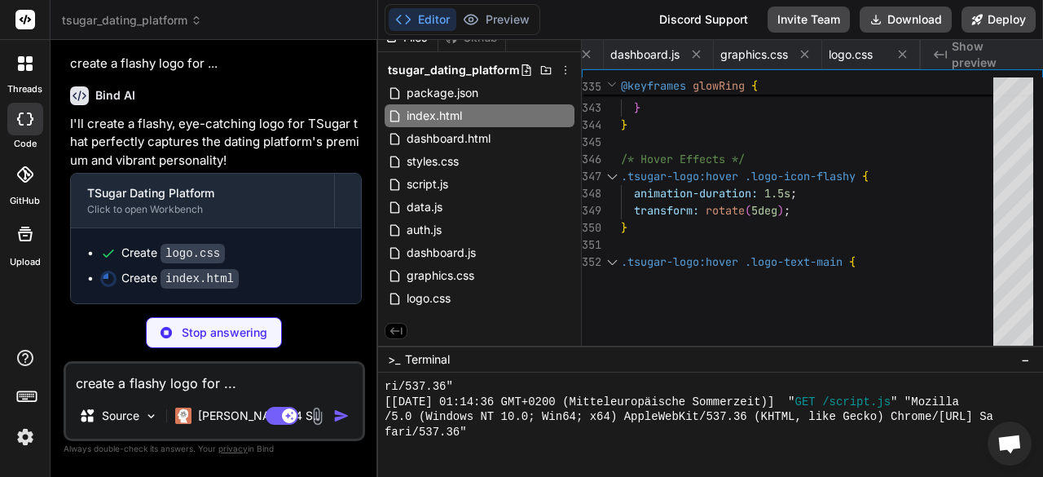
scroll to position [0, 112]
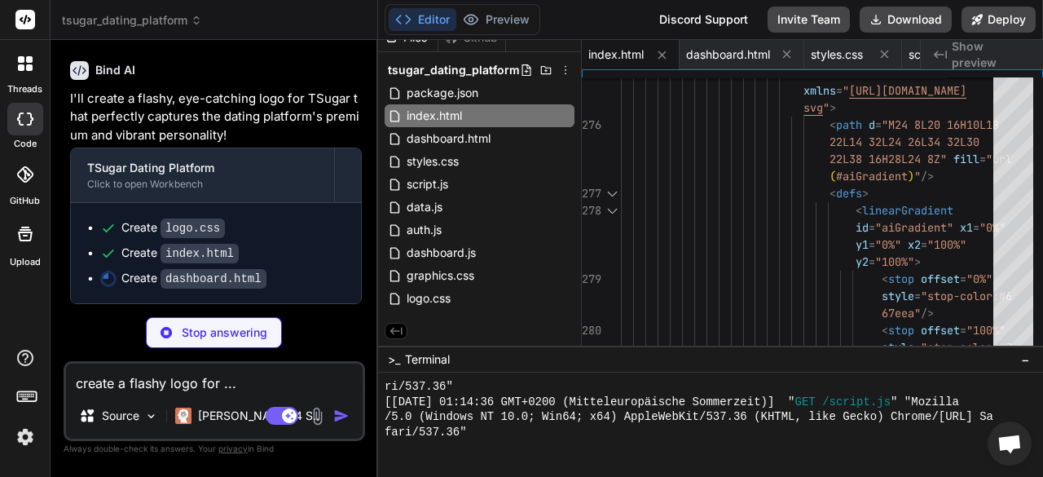
click at [667, 451] on div at bounding box center [703, 447] width 637 height 15
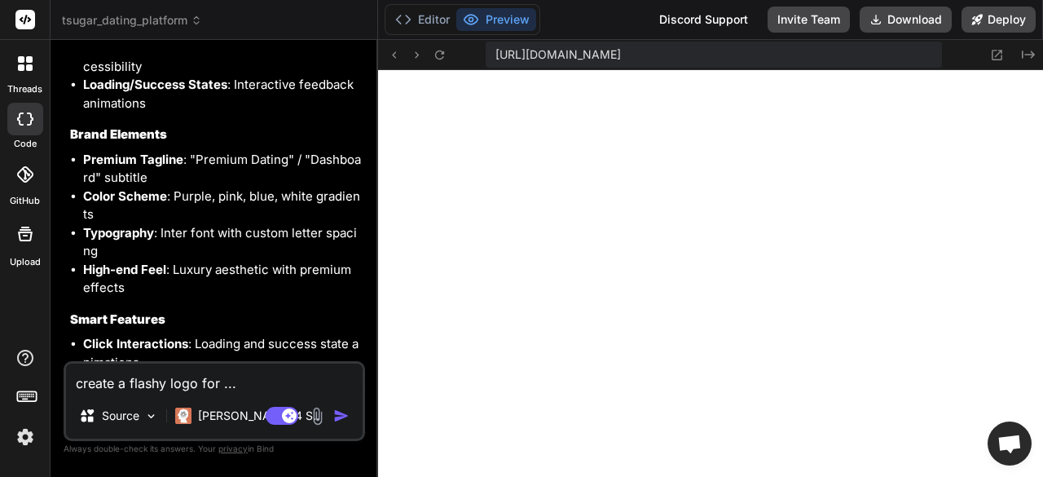
scroll to position [6322, 0]
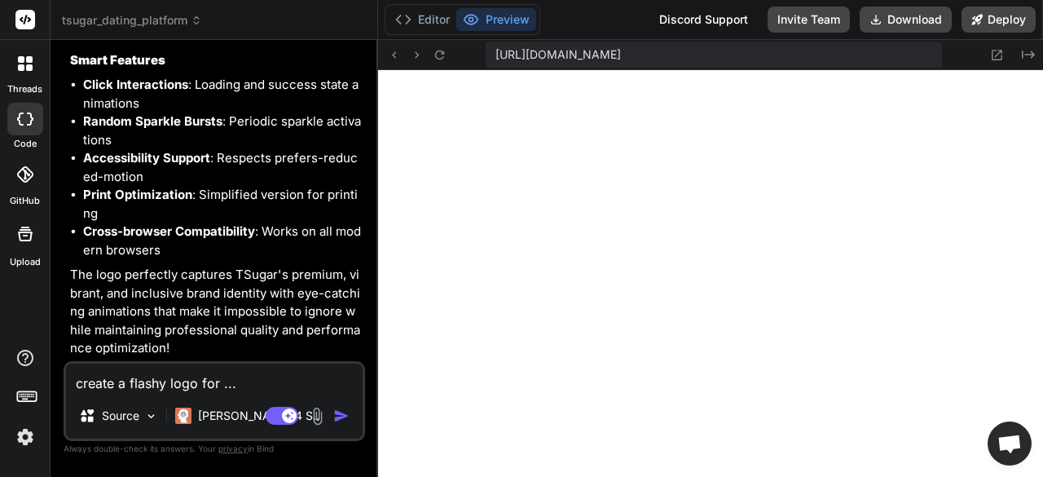
click at [492, 17] on button "Preview" at bounding box center [496, 19] width 80 height 23
click at [492, 20] on button "Preview" at bounding box center [496, 19] width 80 height 23
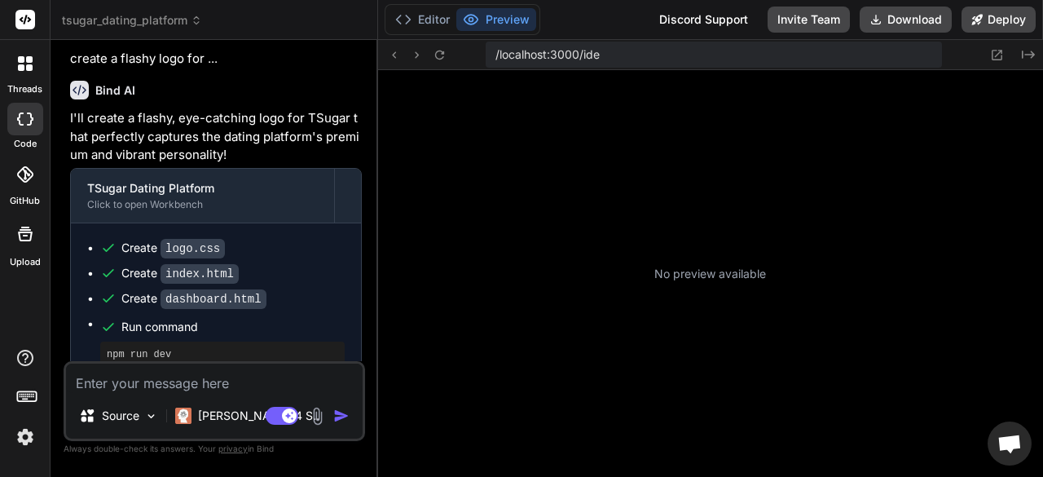
scroll to position [243, 0]
type textarea "x"
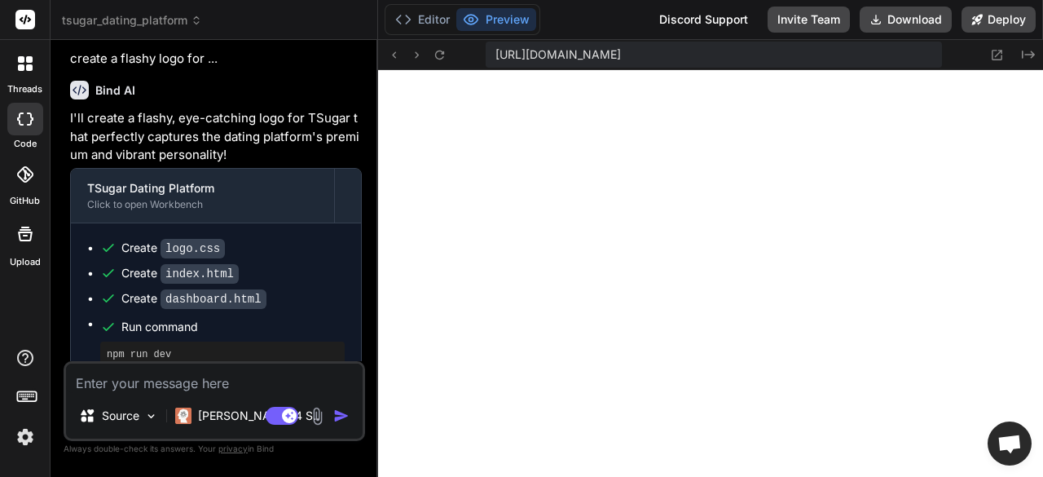
scroll to position [867, 0]
click at [494, 18] on button "Preview" at bounding box center [496, 19] width 80 height 23
click at [996, 52] on icon at bounding box center [997, 55] width 14 height 14
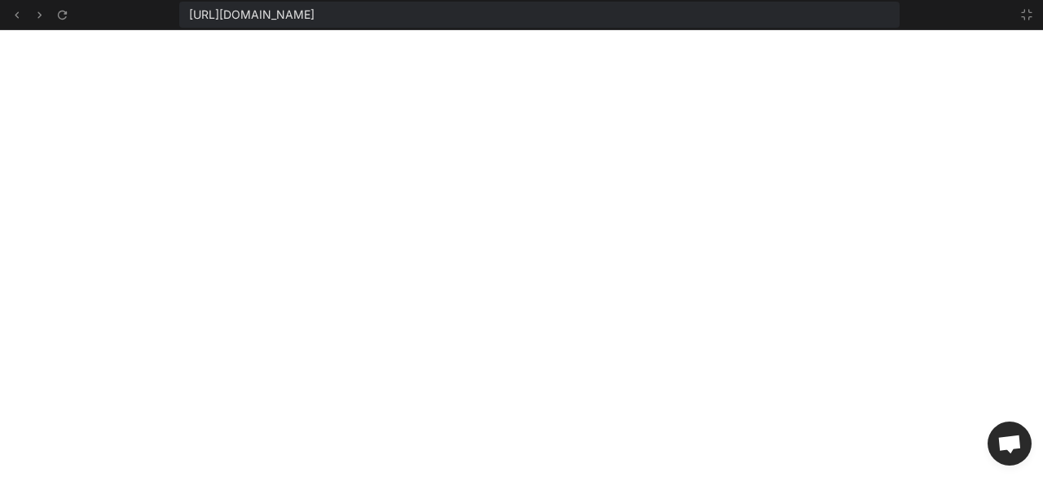
scroll to position [1872, 0]
click at [1029, 21] on button at bounding box center [1027, 15] width 20 height 20
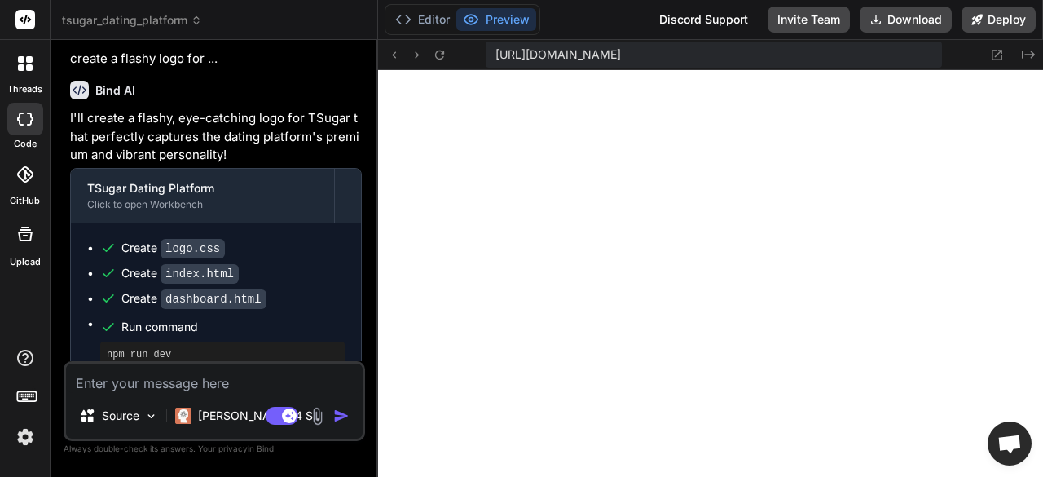
scroll to position [2191, 0]
click at [168, 383] on textarea at bounding box center [214, 378] width 297 height 29
type textarea "d"
type textarea "x"
type textarea "de"
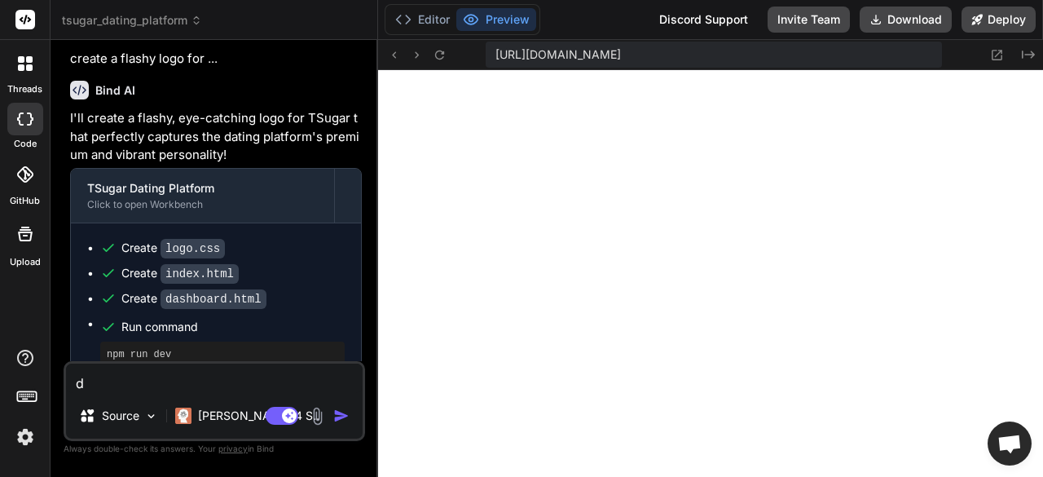
type textarea "x"
type textarea "deb"
type textarea "x"
type textarea "debu"
type textarea "x"
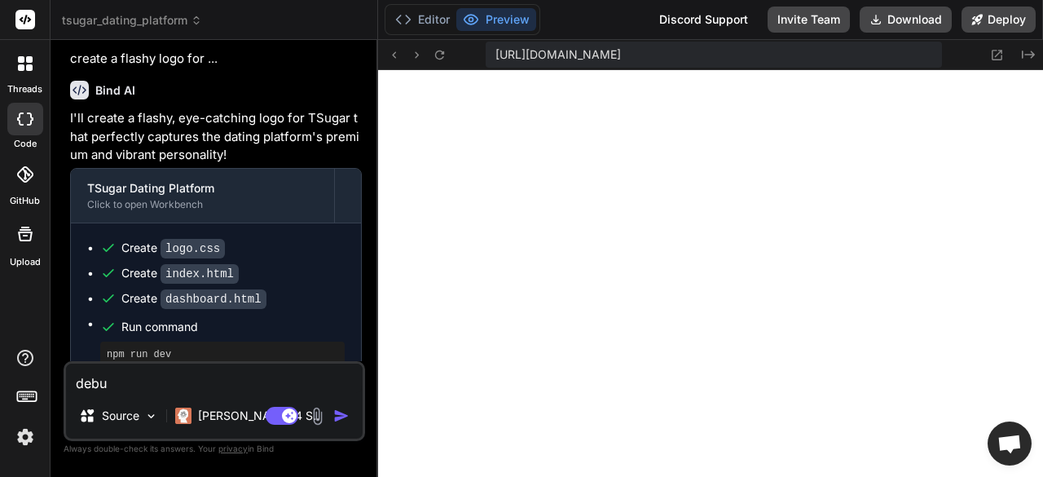
type textarea "debug"
type textarea "x"
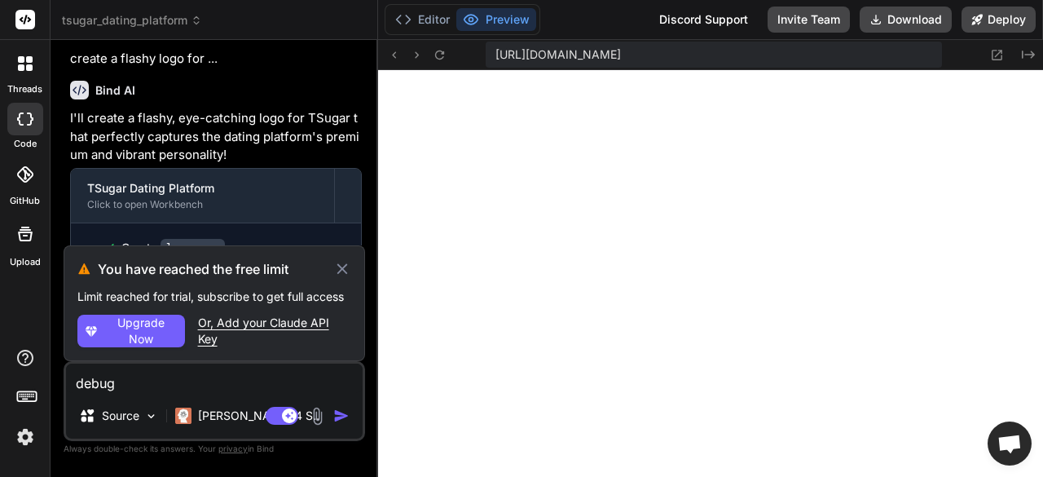
type textarea "debug"
click at [288, 335] on div "Or, Add your Claude API Key" at bounding box center [274, 331] width 153 height 33
type textarea "x"
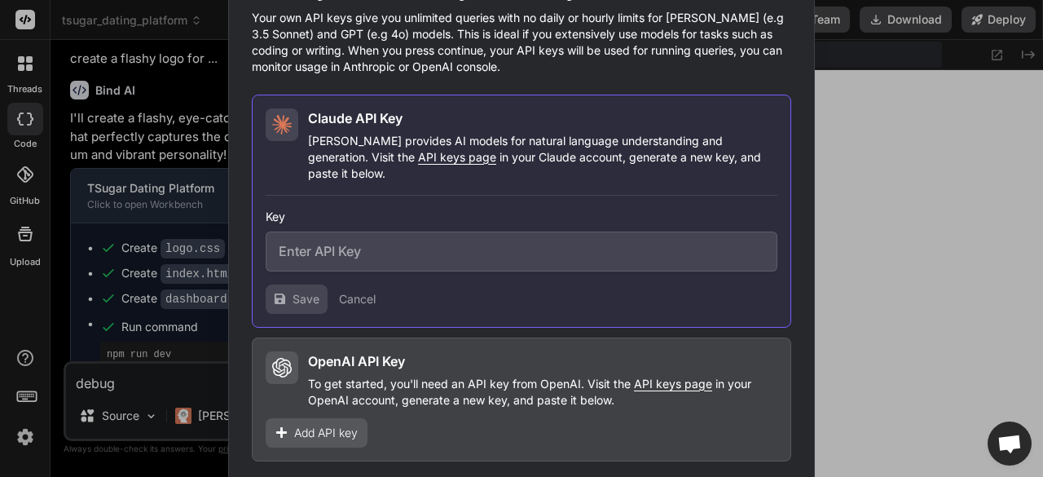
click at [418, 164] on span "API keys page" at bounding box center [457, 157] width 78 height 14
click at [355, 249] on input "text" at bounding box center [522, 252] width 512 height 40
paste input "sk-ant-api03-syhGXEoA_FK0wQ_QwdN_llDbTBSmlqOH8rKbSJtx6rV3GkS30CPTVeJn5j48ELc3iC…"
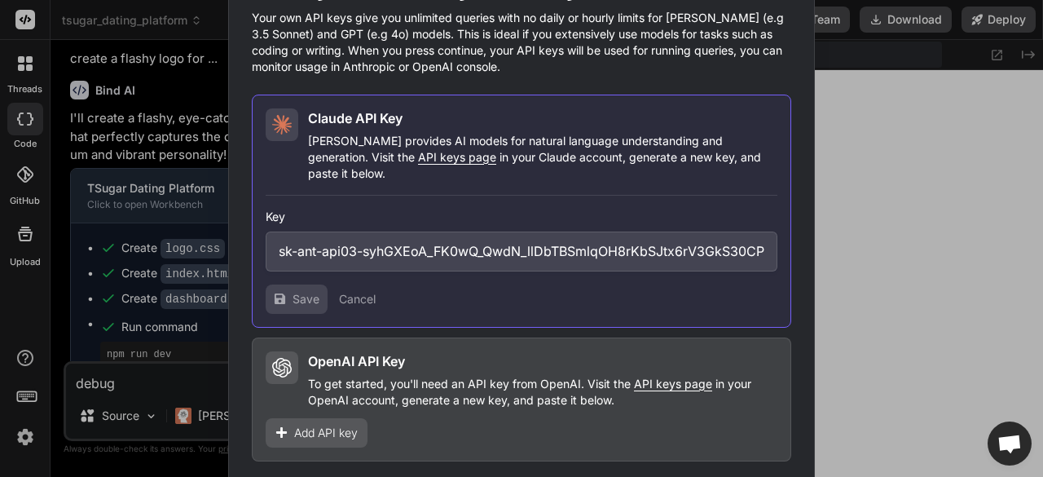
scroll to position [0, 341]
type input "sk-ant-api03-syhGXEoA_FK0wQ_QwdN_llDbTBSmlqOH8rKbSJtx6rV3GkS30CPTVeJn5j48ELc3iC…"
click at [311, 296] on span "Save" at bounding box center [306, 299] width 27 height 16
click at [303, 294] on span "Save" at bounding box center [306, 299] width 27 height 16
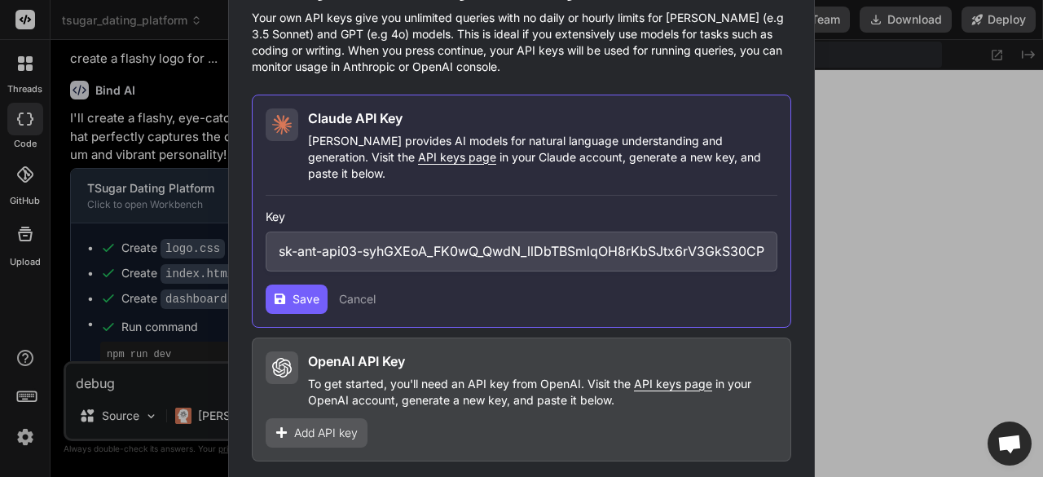
click at [685, 377] on span "API keys page" at bounding box center [673, 384] width 78 height 14
click at [892, 174] on div "Would you like to add your API keys? Your own API keys give you unlimited queri…" at bounding box center [521, 238] width 1043 height 477
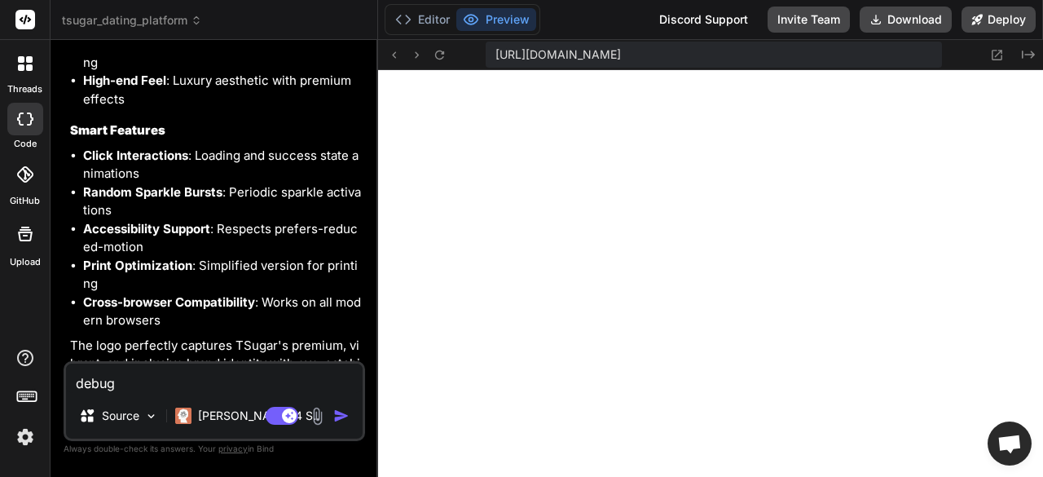
scroll to position [6208, 0]
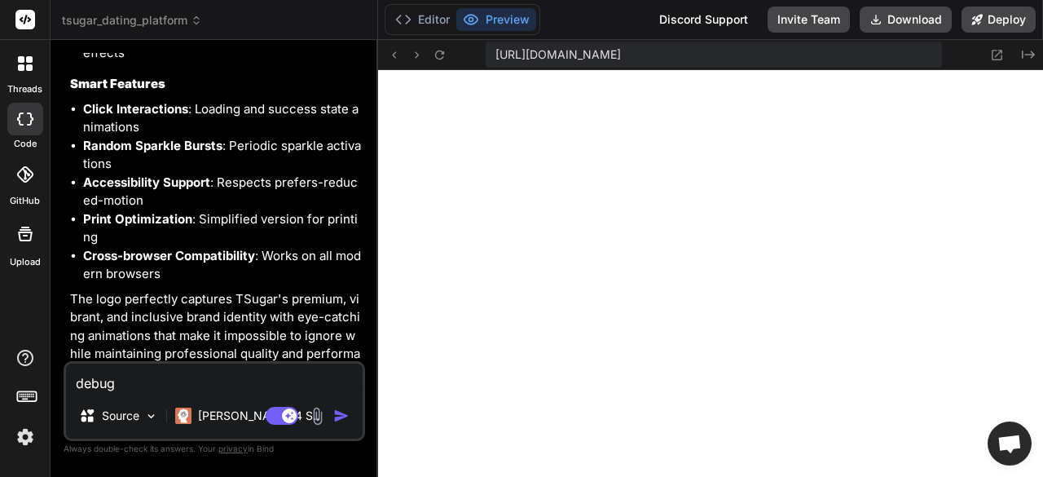
click at [339, 421] on img "button" at bounding box center [341, 416] width 16 height 16
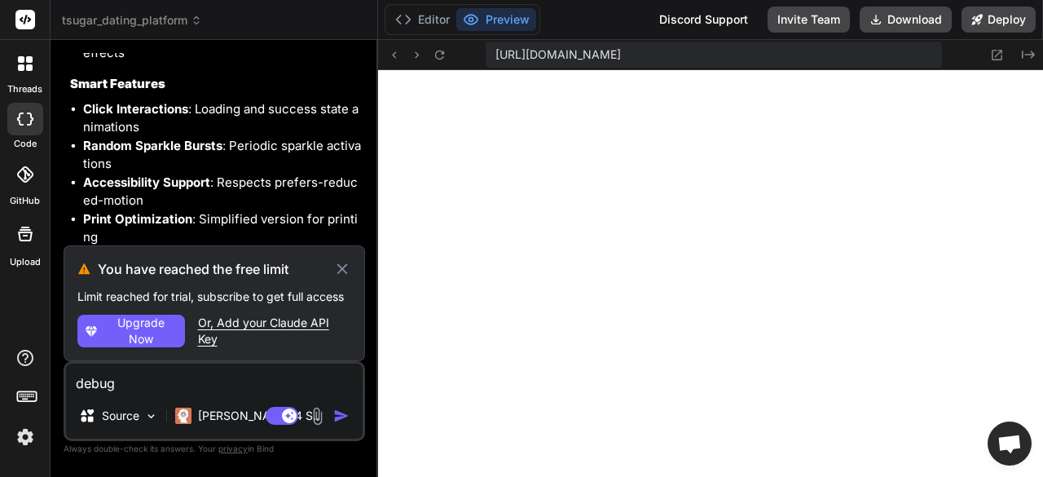
click at [315, 333] on div "Or, Add your Claude API Key" at bounding box center [274, 331] width 153 height 33
type textarea "x"
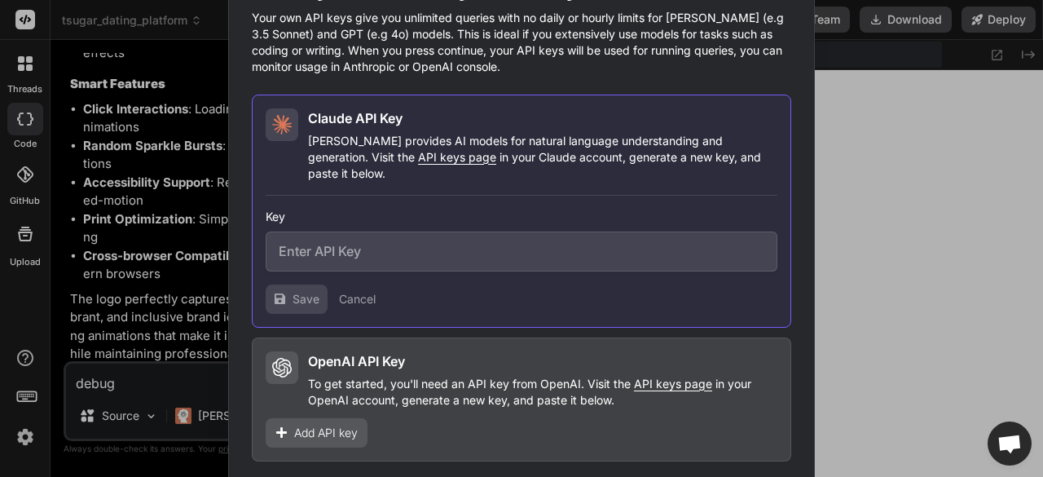
click at [418, 164] on span "API keys page" at bounding box center [457, 157] width 78 height 14
click at [310, 247] on input "text" at bounding box center [522, 252] width 512 height 40
paste input "sk-ant-api03-syh...ggAA"
click at [331, 243] on input "sk-ant-api03-syh...ggAA" at bounding box center [522, 252] width 512 height 40
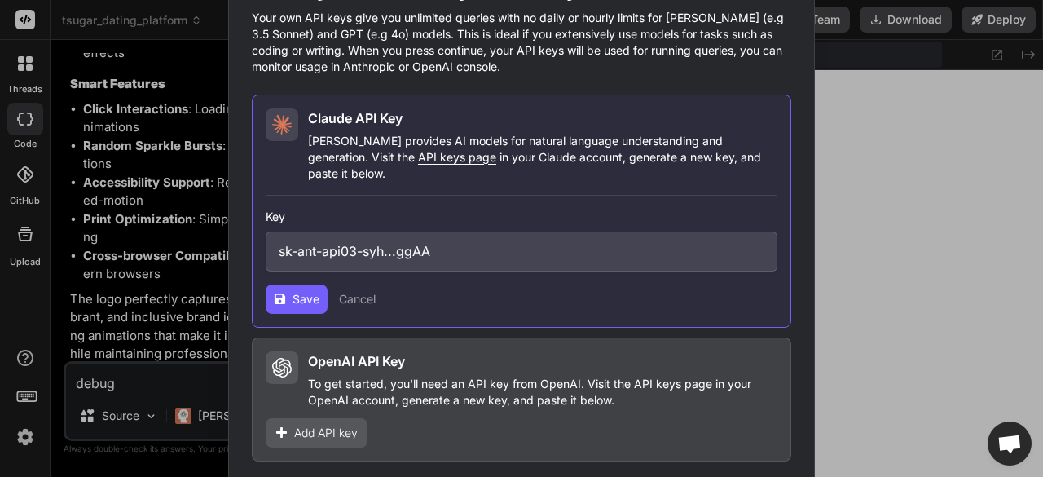
click at [331, 243] on input "sk-ant-api03-syh...ggAA" at bounding box center [522, 252] width 512 height 40
paste input "A6r9QZK5DV4nW5_LSp8bG550GtEnkMC2IzvUZGEcvJXG4A9AphA9QOp0JGjadh_J0XNh2qY8xzQE4IC…"
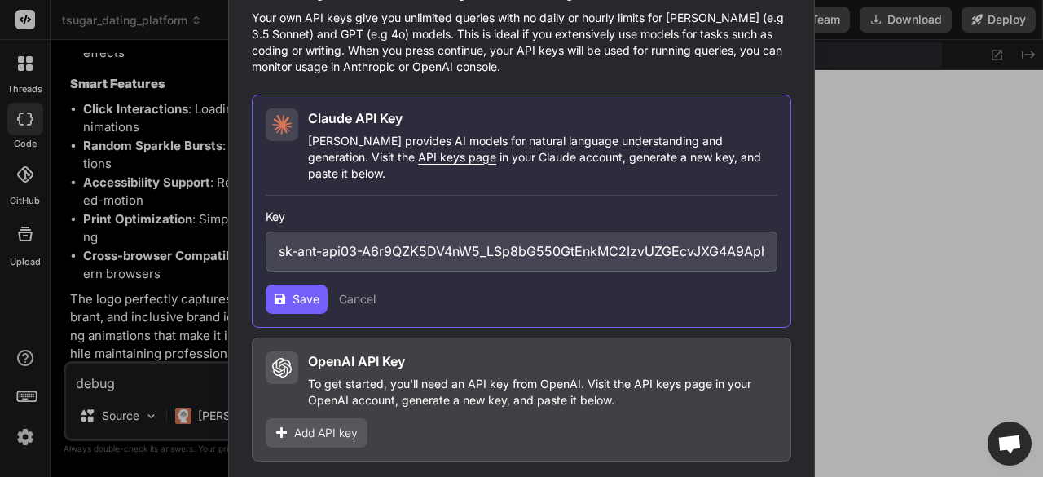
scroll to position [0, 353]
type input "sk-ant-api03-A6r9QZK5DV4nW5_LSp8bG550GtEnkMC2IzvUZGEcvJXG4A9AphA9QOp0JGjadh_J0X…"
click at [306, 291] on span "Save" at bounding box center [306, 299] width 27 height 16
click at [161, 390] on div "Would you like to add your API keys? Your own API keys give you unlimited queri…" at bounding box center [521, 238] width 1043 height 477
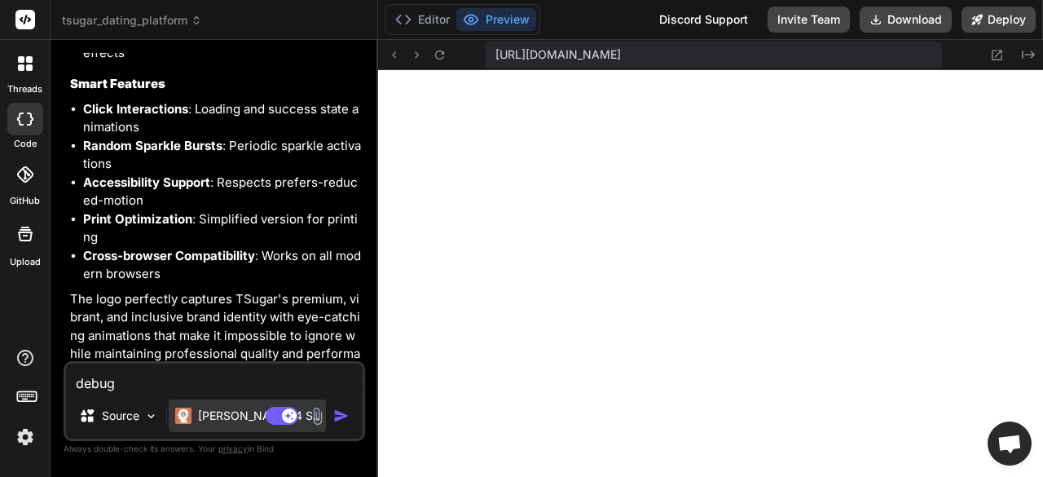
click at [208, 414] on p "[PERSON_NAME] 4 S.." at bounding box center [258, 416] width 121 height 16
click at [224, 418] on p "[PERSON_NAME] 4 S.." at bounding box center [258, 416] width 121 height 16
click at [232, 414] on p "[PERSON_NAME] 4 S.." at bounding box center [258, 416] width 121 height 16
click at [205, 411] on p "[PERSON_NAME] 4 S.." at bounding box center [258, 416] width 121 height 16
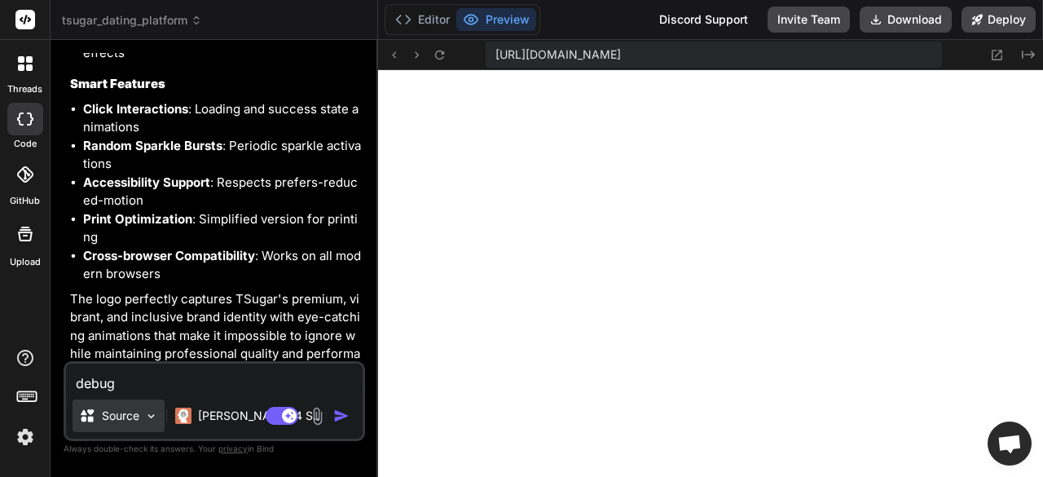
click at [132, 417] on p "Source" at bounding box center [120, 416] width 37 height 16
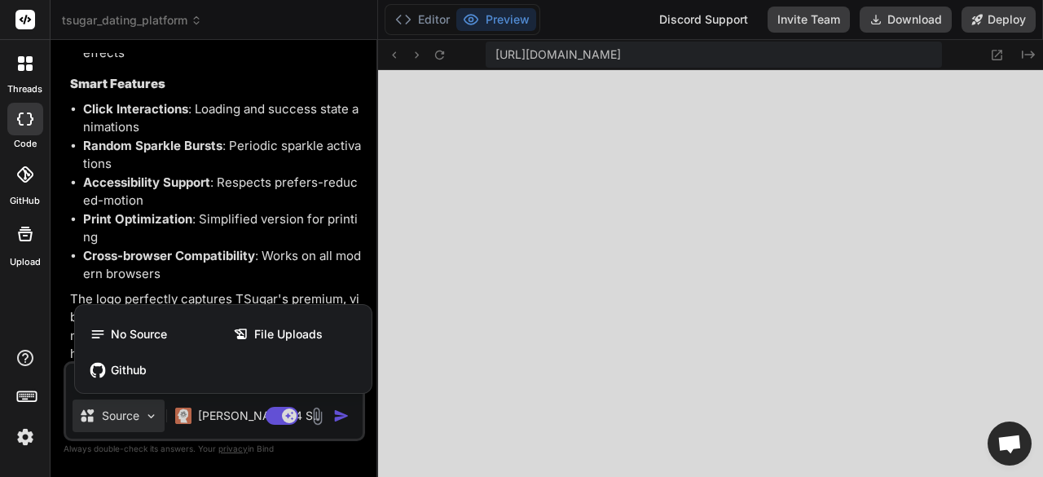
click at [137, 415] on div at bounding box center [521, 238] width 1043 height 477
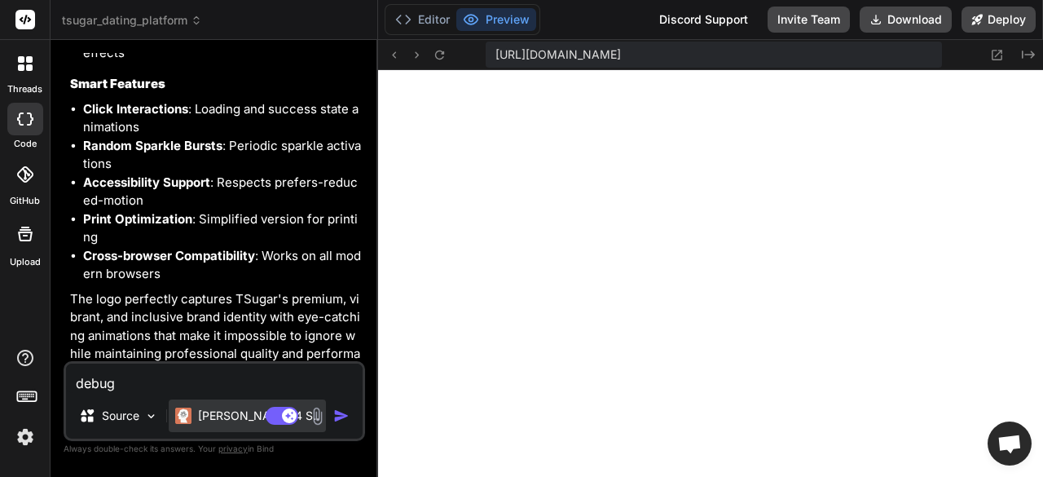
click at [245, 415] on p "[PERSON_NAME] 4 S.." at bounding box center [258, 416] width 121 height 16
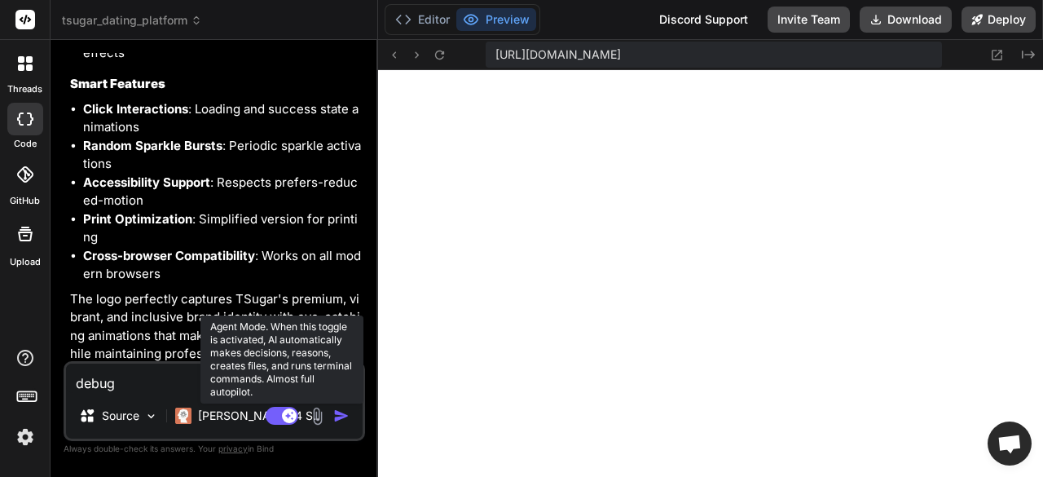
click at [294, 417] on rect at bounding box center [289, 415] width 15 height 15
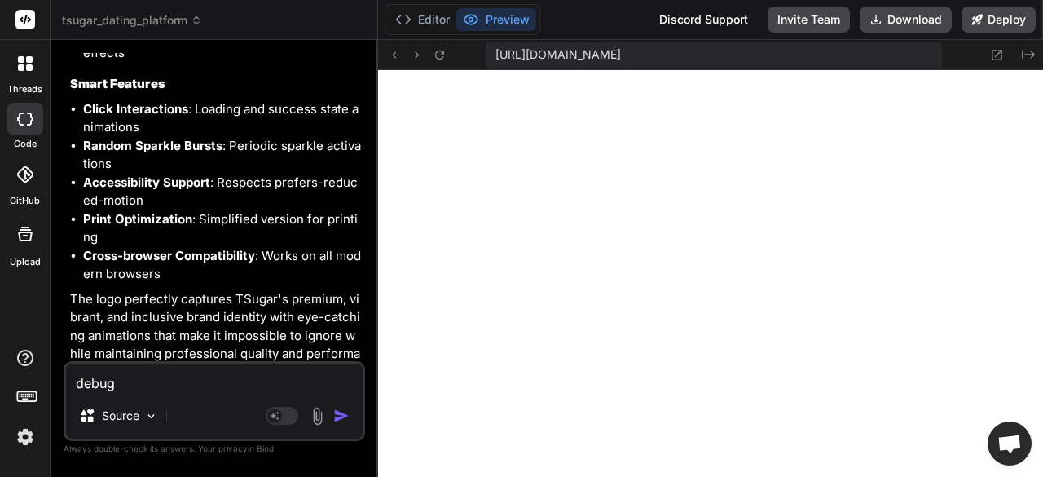
click at [337, 414] on img "button" at bounding box center [341, 416] width 16 height 16
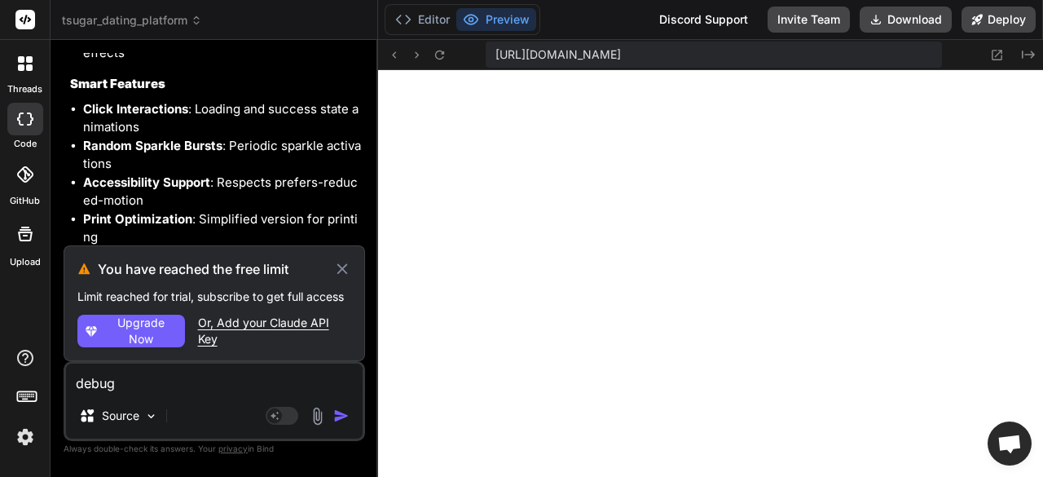
click at [337, 414] on img "button" at bounding box center [341, 416] width 16 height 16
click at [499, 18] on button "Preview" at bounding box center [496, 19] width 80 height 23
click at [491, 19] on button "Preview" at bounding box center [496, 19] width 80 height 23
click at [508, 15] on button "Preview" at bounding box center [496, 19] width 80 height 23
click at [1005, 17] on button "Deploy" at bounding box center [999, 20] width 74 height 26
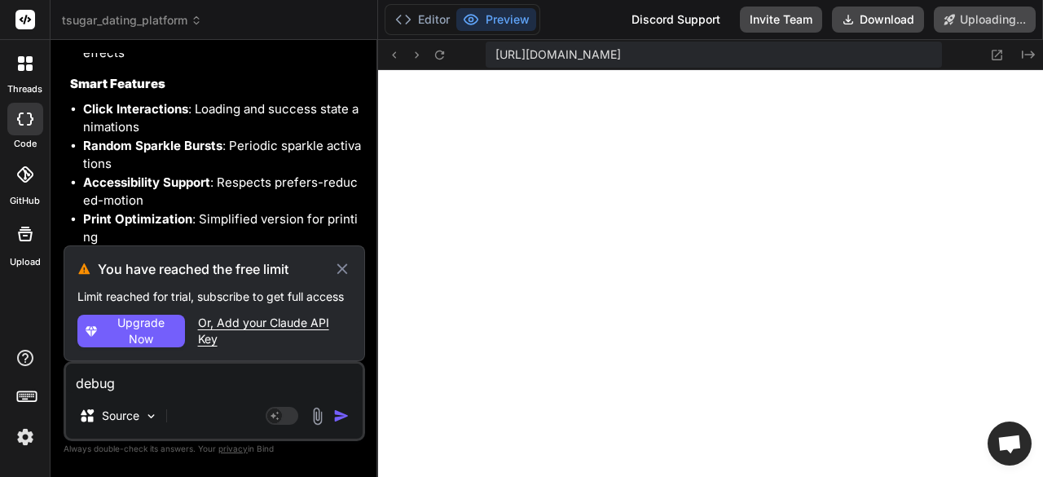
scroll to position [6523, 0]
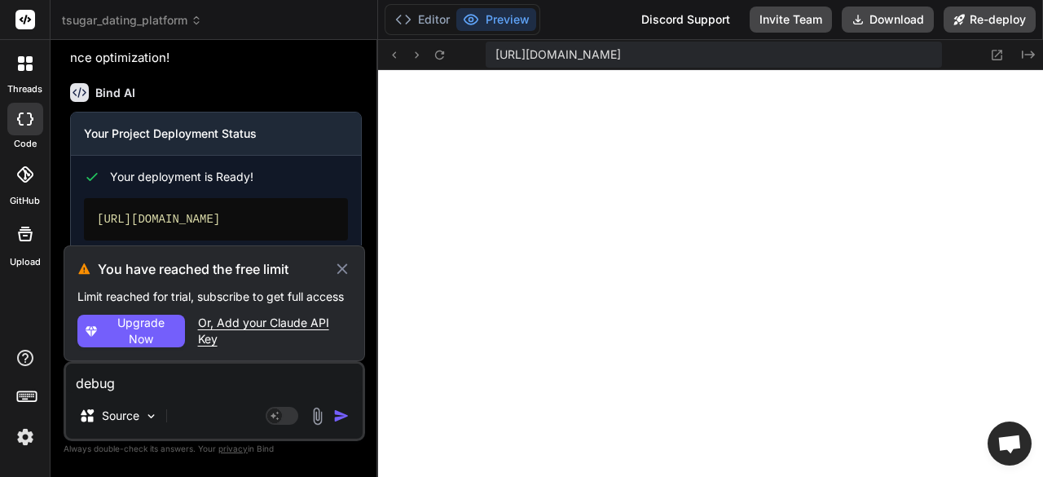
click at [499, 16] on button "Preview" at bounding box center [496, 19] width 80 height 23
click at [346, 275] on icon at bounding box center [342, 269] width 18 height 20
type textarea "x"
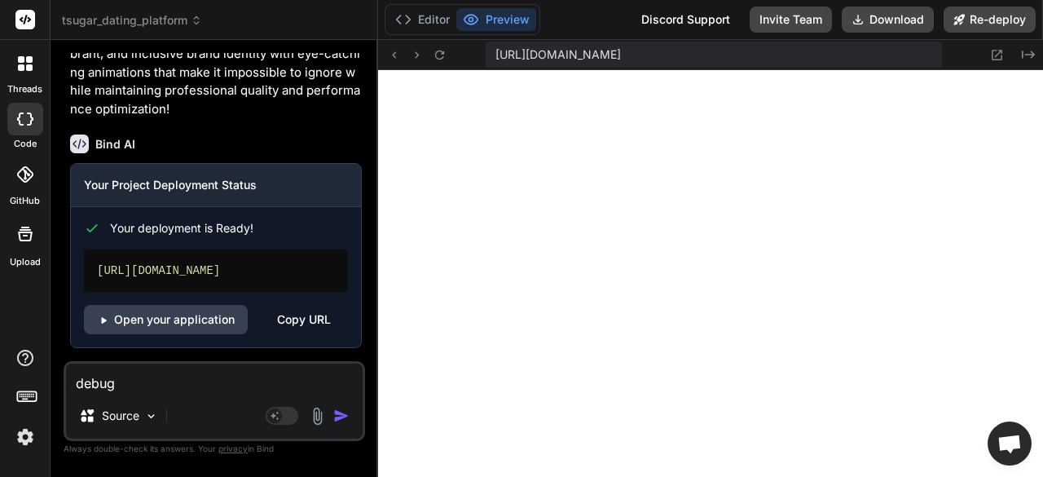
scroll to position [6522, 0]
click at [306, 322] on div "Copy URL" at bounding box center [304, 319] width 54 height 29
click at [208, 322] on link "Open your application" at bounding box center [166, 319] width 164 height 29
